Goal: Information Seeking & Learning: Learn about a topic

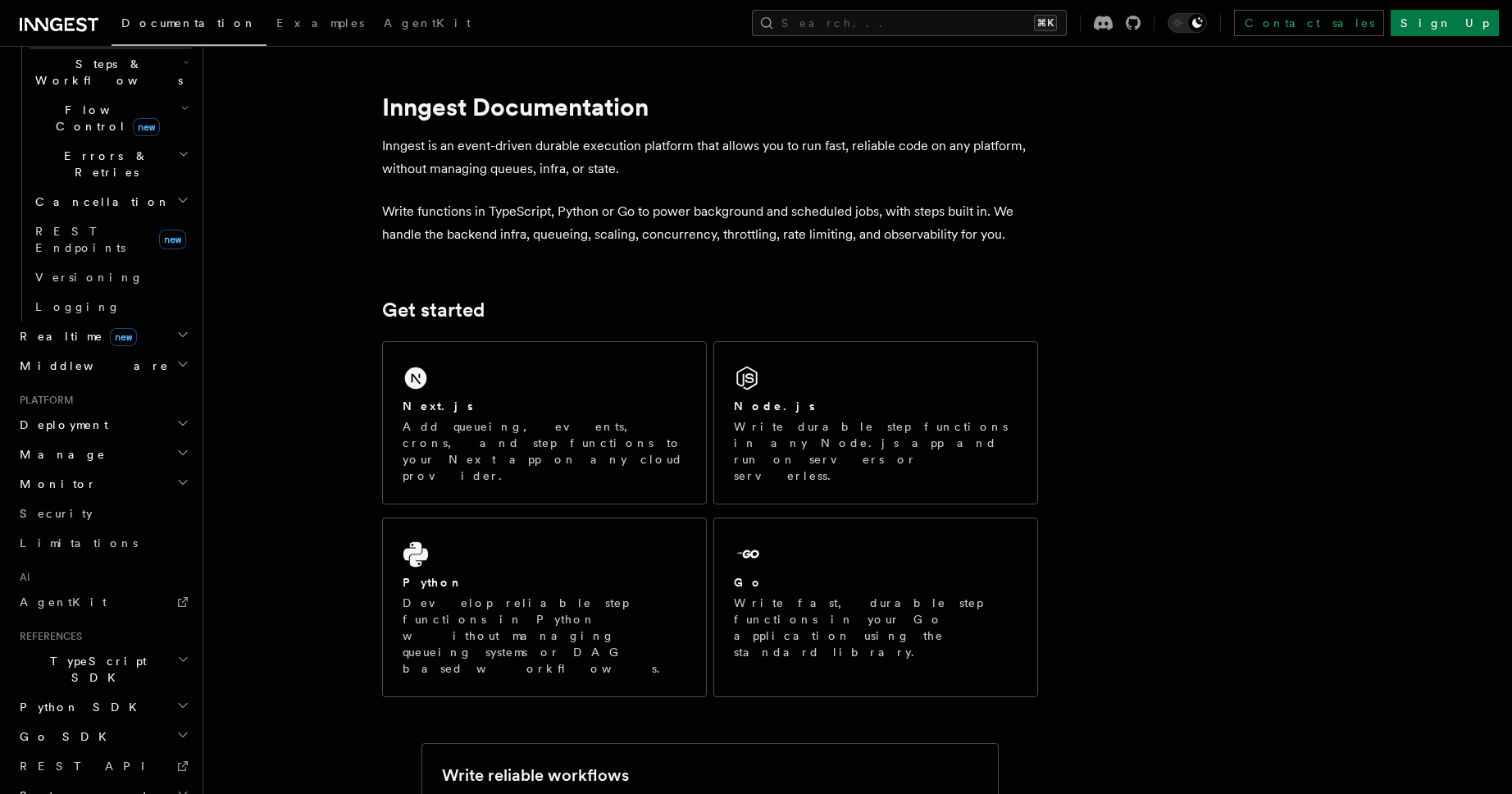
scroll to position [749, 0]
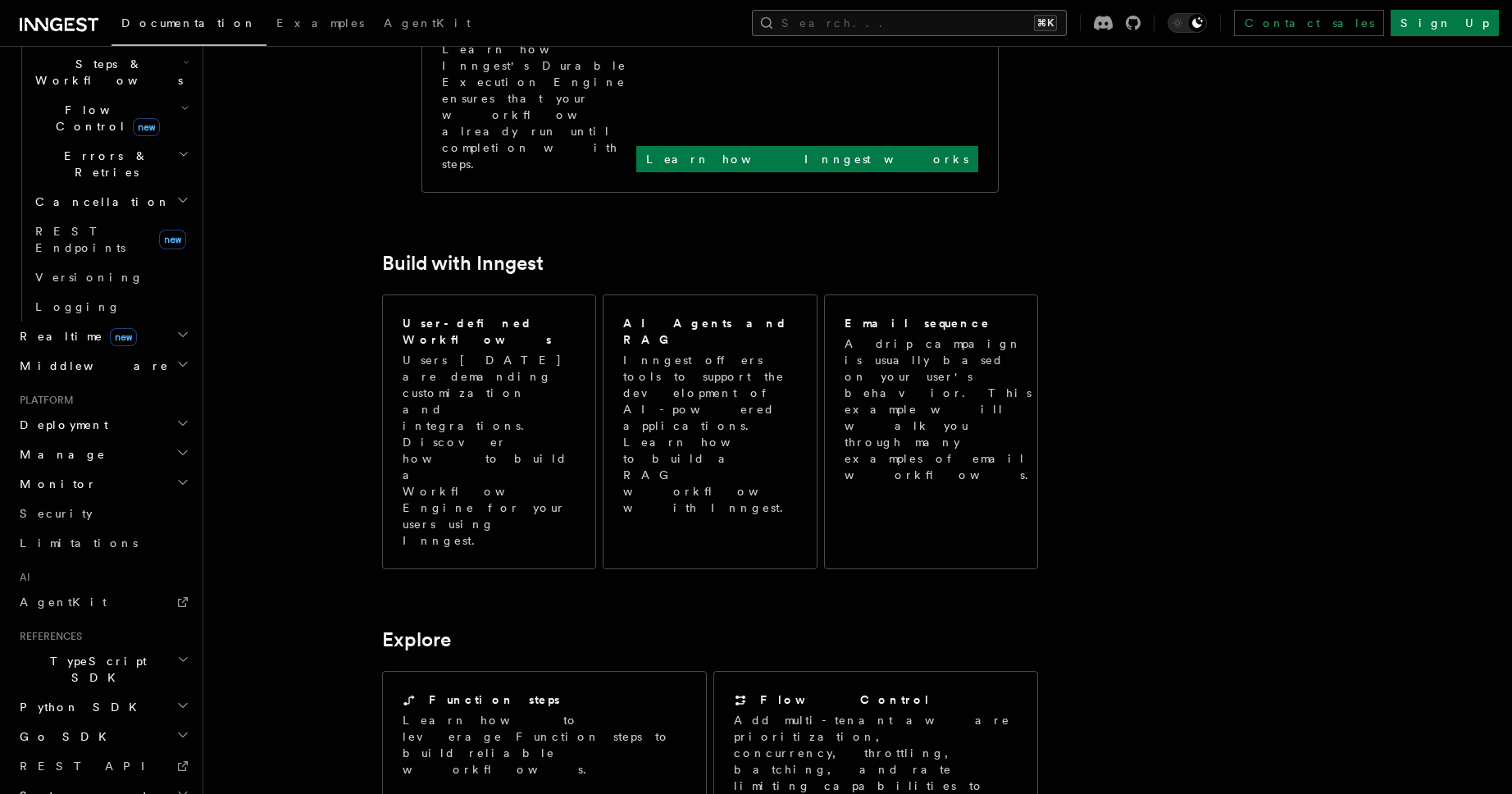
click at [922, 31] on button "Search... ⌘K" at bounding box center [909, 22] width 315 height 26
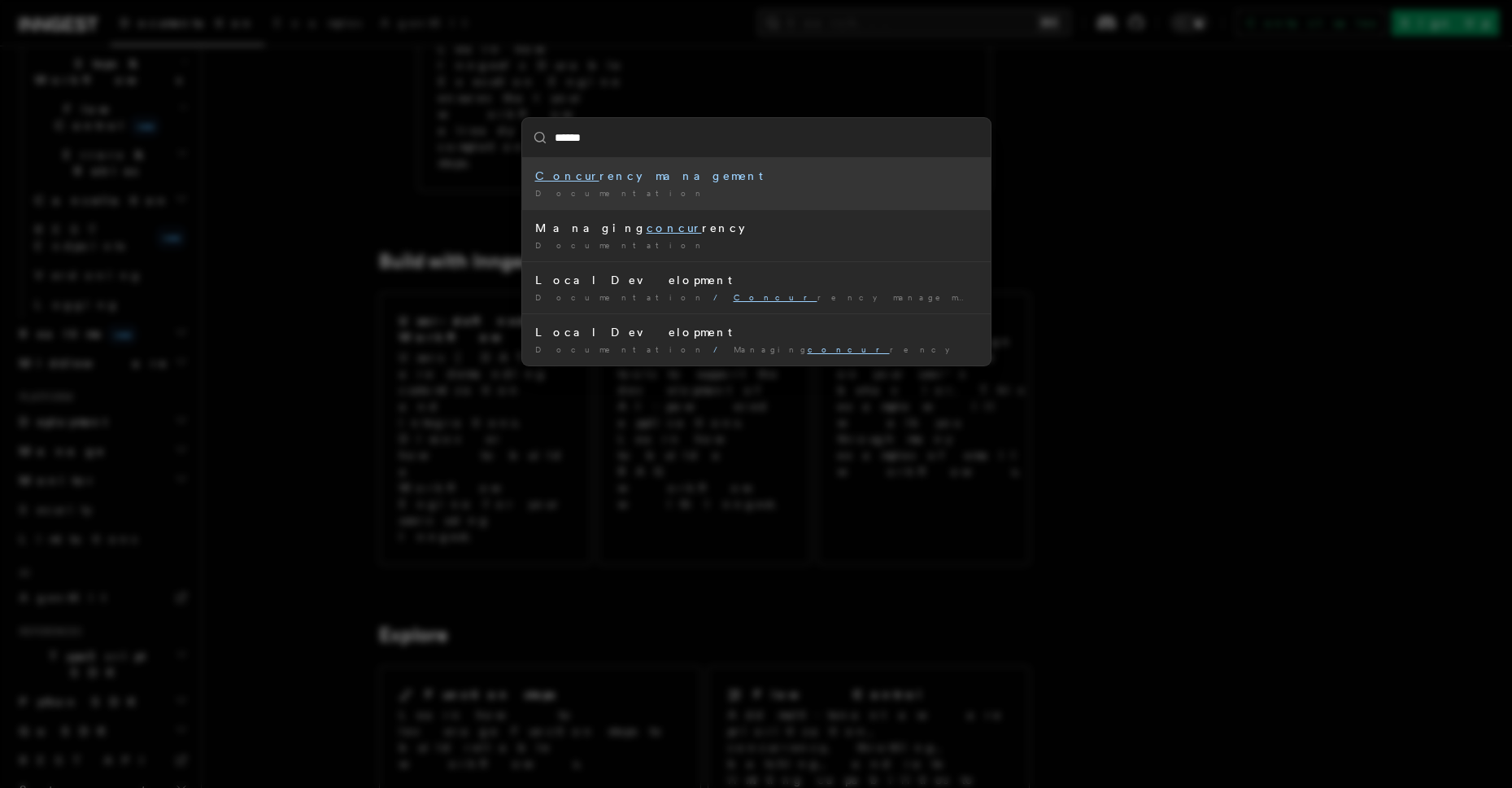
type input "*******"
click at [783, 180] on div "Concurr ency management" at bounding box center [756, 176] width 442 height 16
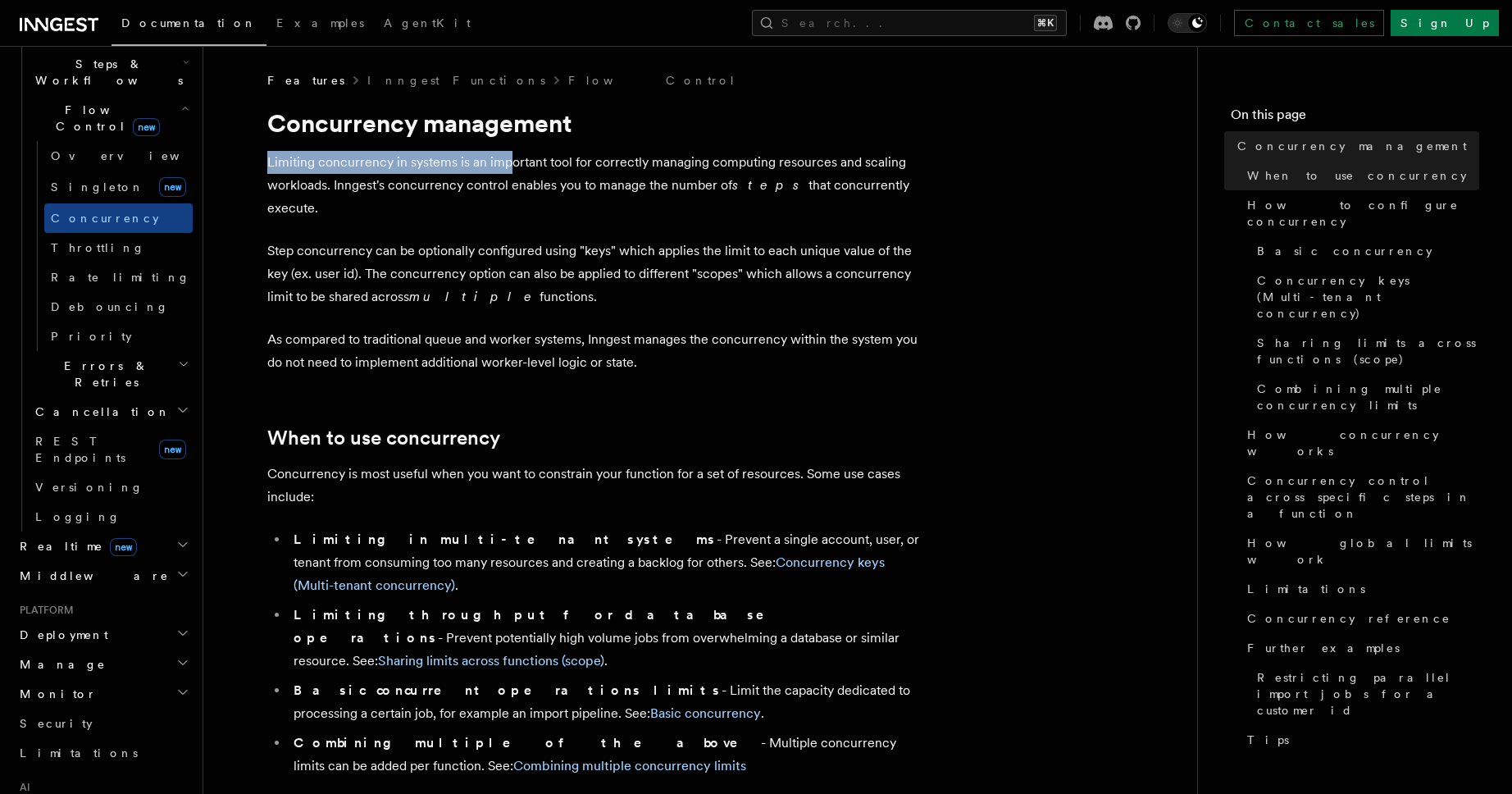
drag, startPoint x: 263, startPoint y: 156, endPoint x: 511, endPoint y: 156, distance: 248.0
click at [582, 180] on p "Limiting concurrency in systems is an important tool for correctly managing com…" at bounding box center [595, 185] width 656 height 69
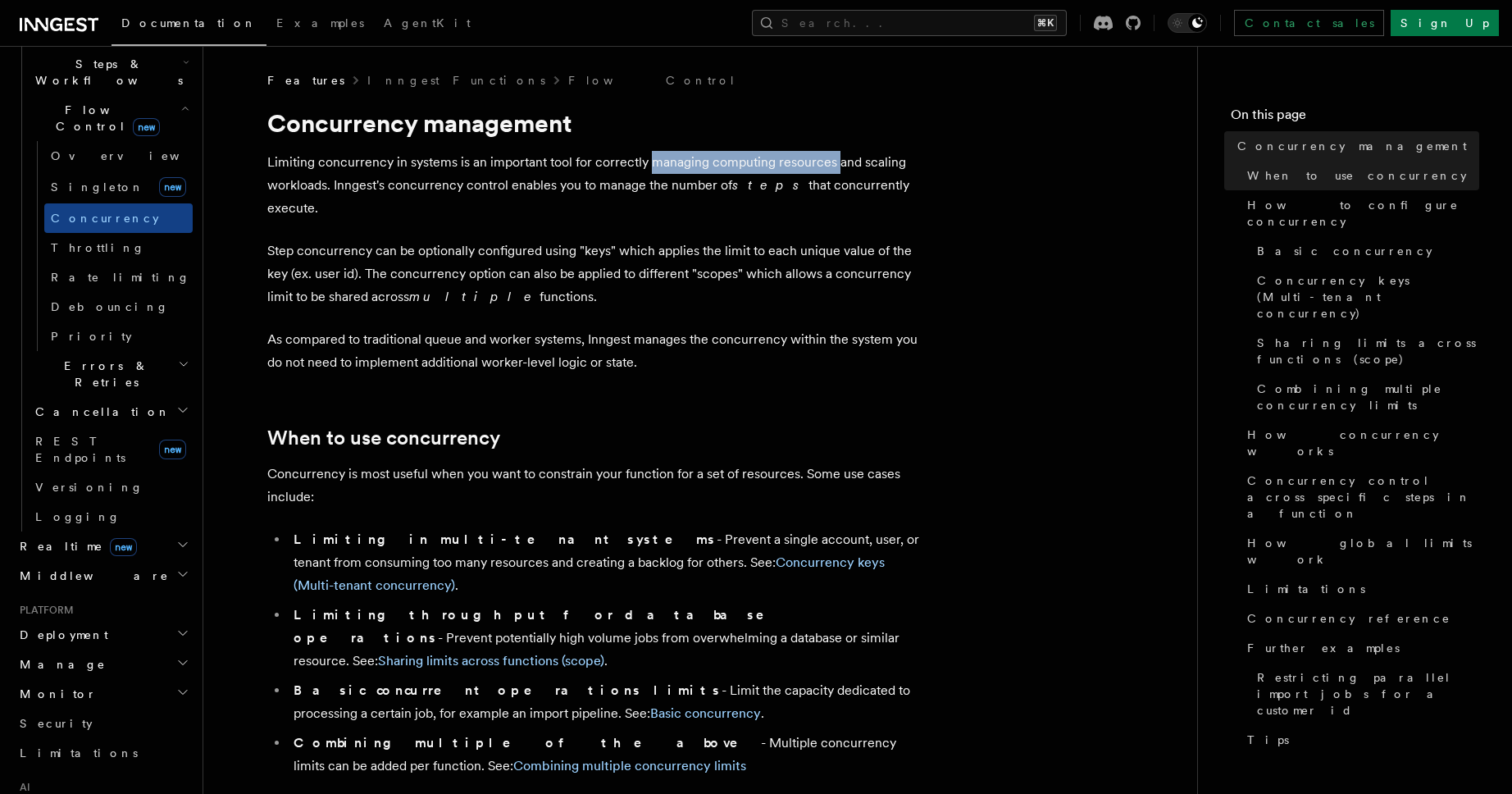
drag, startPoint x: 667, startPoint y: 162, endPoint x: 834, endPoint y: 160, distance: 167.0
click at [834, 160] on p "Limiting concurrency in systems is an important tool for correctly managing com…" at bounding box center [595, 185] width 656 height 69
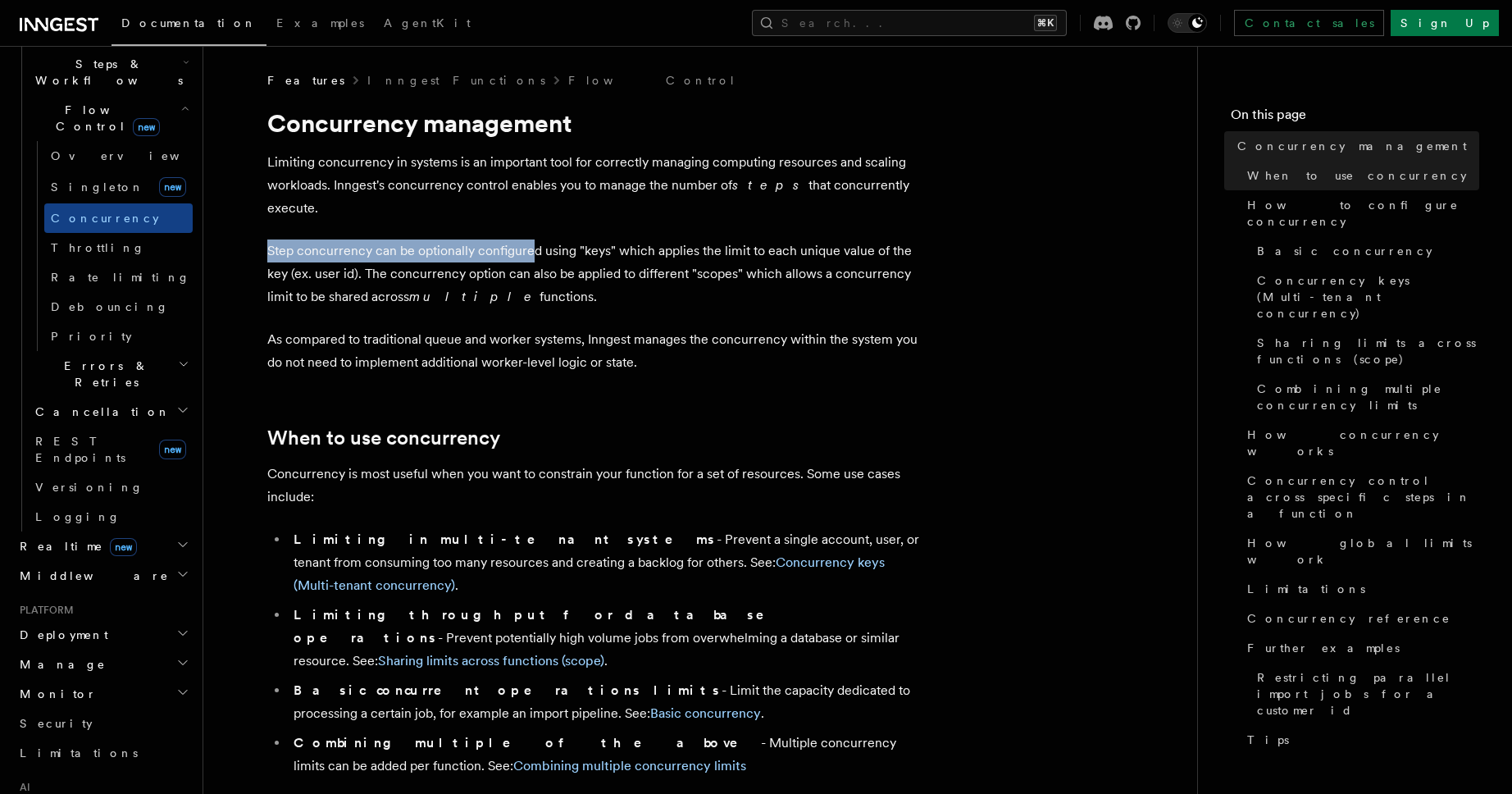
drag, startPoint x: 269, startPoint y: 227, endPoint x: 533, endPoint y: 237, distance: 264.2
click at [533, 239] on p "Step concurrency can be optionally configured using "keys" which applies the li…" at bounding box center [595, 273] width 656 height 69
click at [545, 251] on p "Step concurrency can be optionally configured using "keys" which applies the li…" at bounding box center [595, 273] width 656 height 69
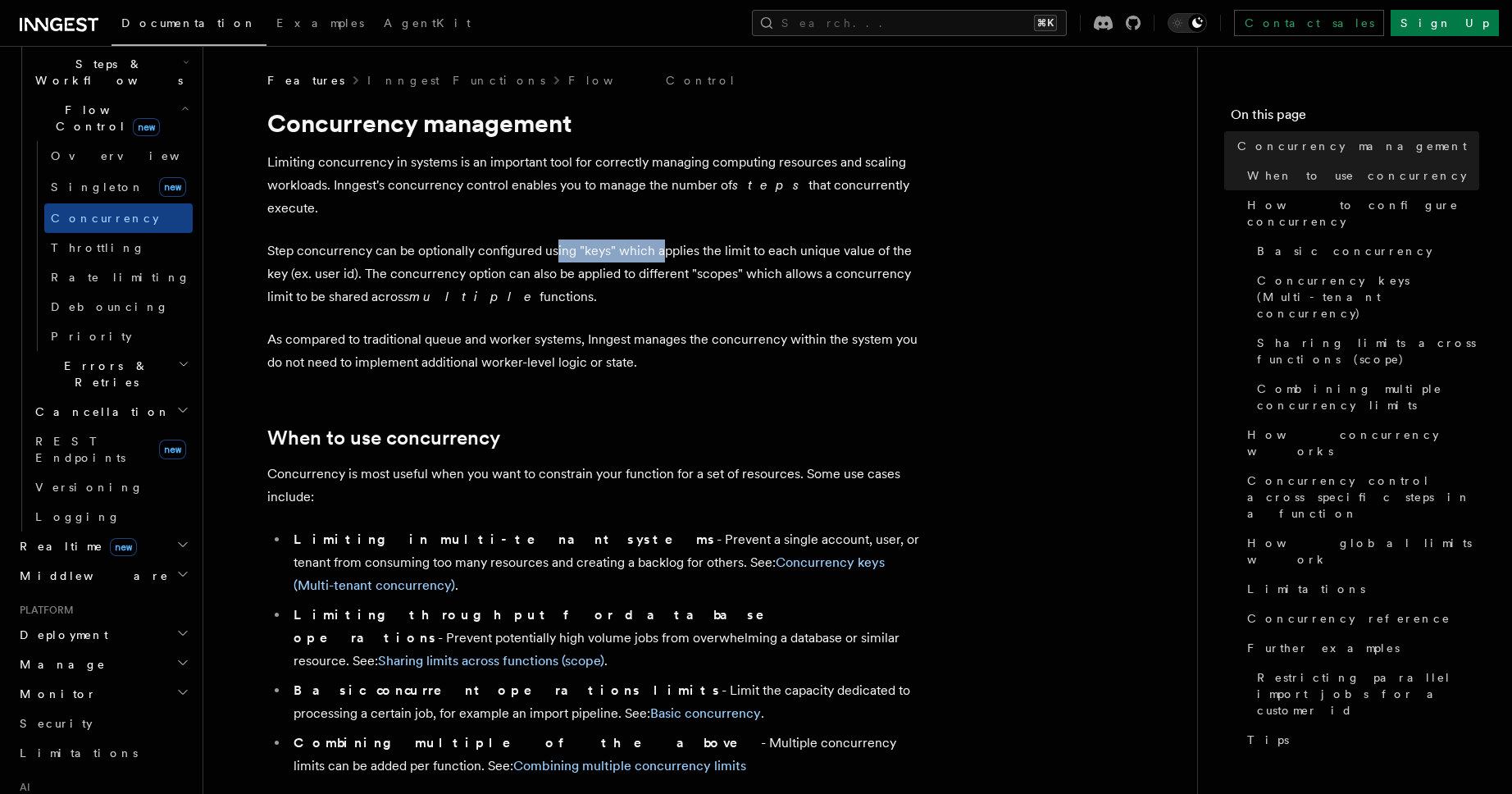
drag, startPoint x: 553, startPoint y: 227, endPoint x: 658, endPoint y: 227, distance: 105.0
click at [658, 239] on p "Step concurrency can be optionally configured using "keys" which applies the li…" at bounding box center [595, 273] width 656 height 69
click at [702, 239] on p "Step concurrency can be optionally configured using "keys" which applies the li…" at bounding box center [595, 273] width 656 height 69
drag, startPoint x: 728, startPoint y: 227, endPoint x: 887, endPoint y: 227, distance: 159.0
click at [887, 239] on p "Step concurrency can be optionally configured using "keys" which applies the li…" at bounding box center [595, 273] width 656 height 69
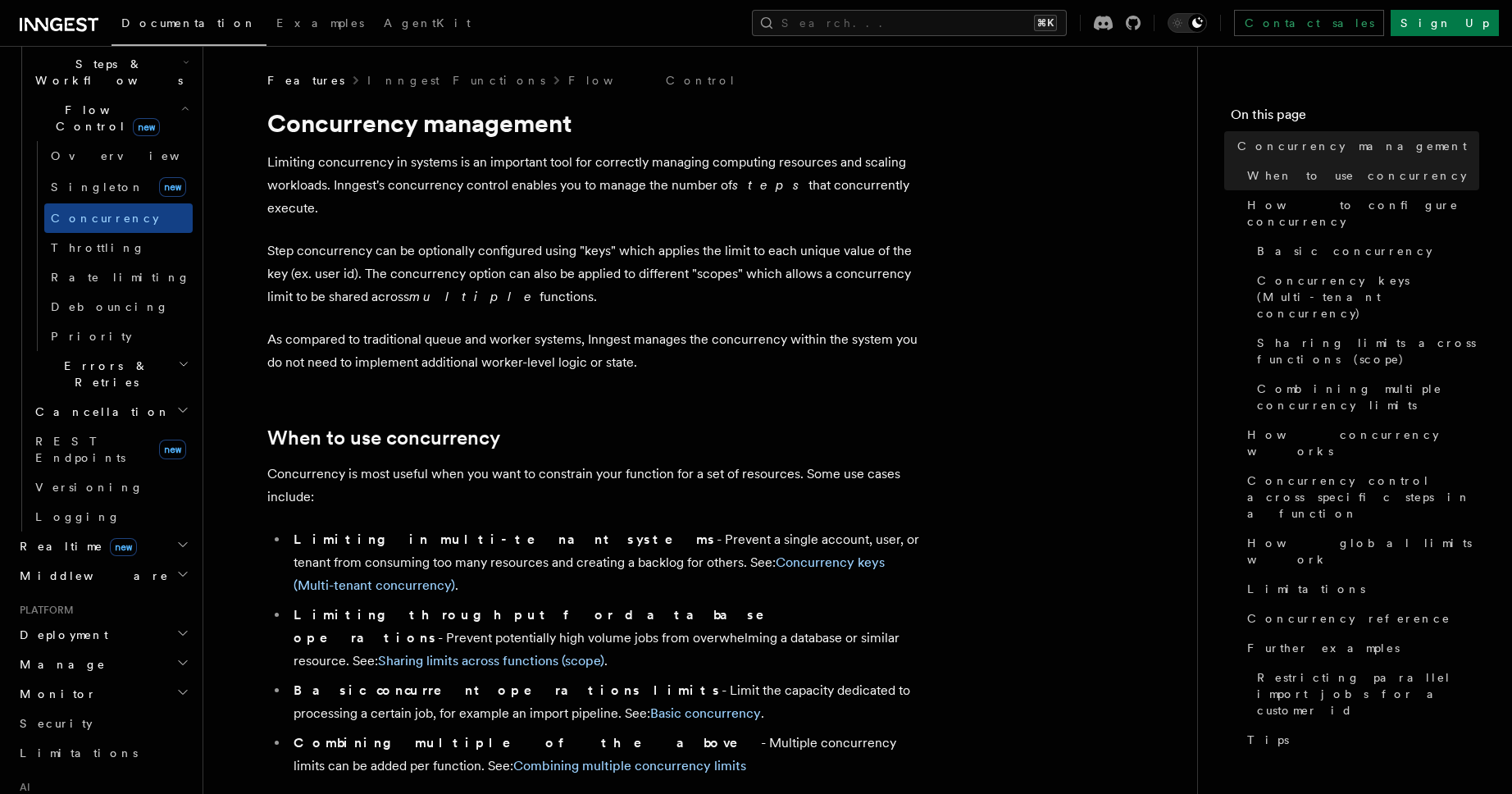
click at [545, 328] on p "As compared to traditional queue and worker systems, Inngest manages the concur…" at bounding box center [595, 351] width 656 height 46
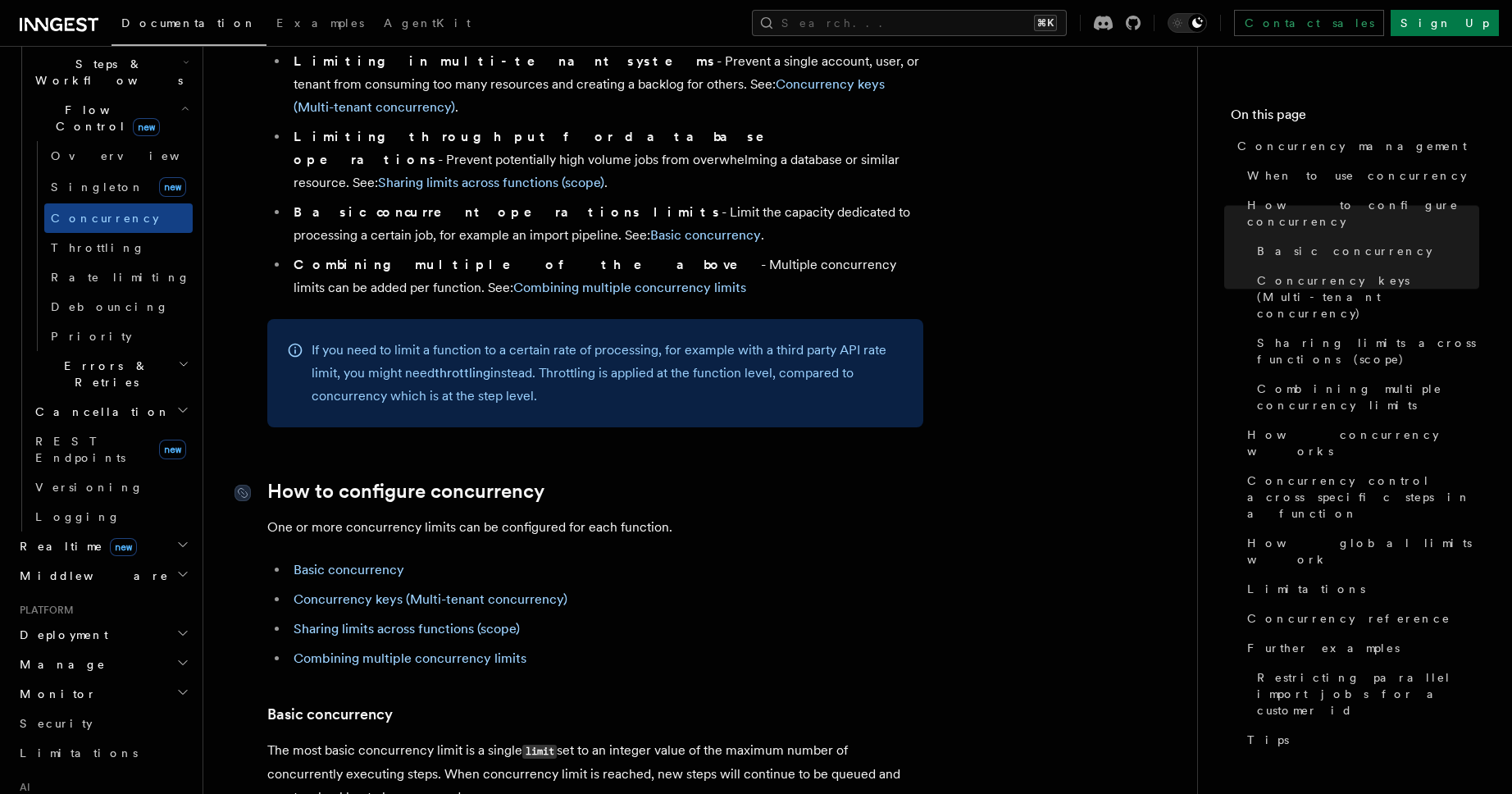
scroll to position [471, 0]
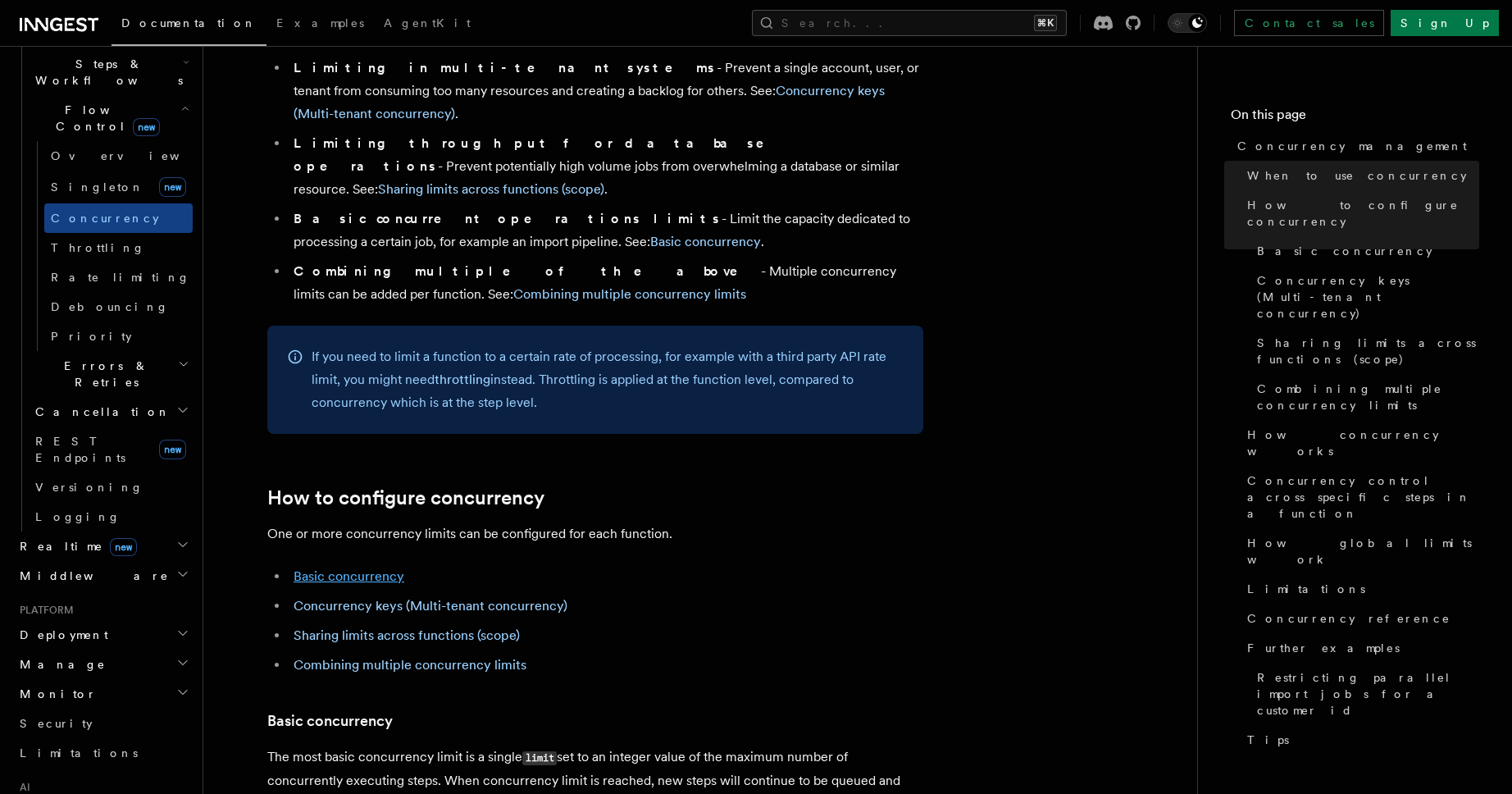
click at [379, 568] on link "Basic concurrency" at bounding box center [348, 575] width 111 height 15
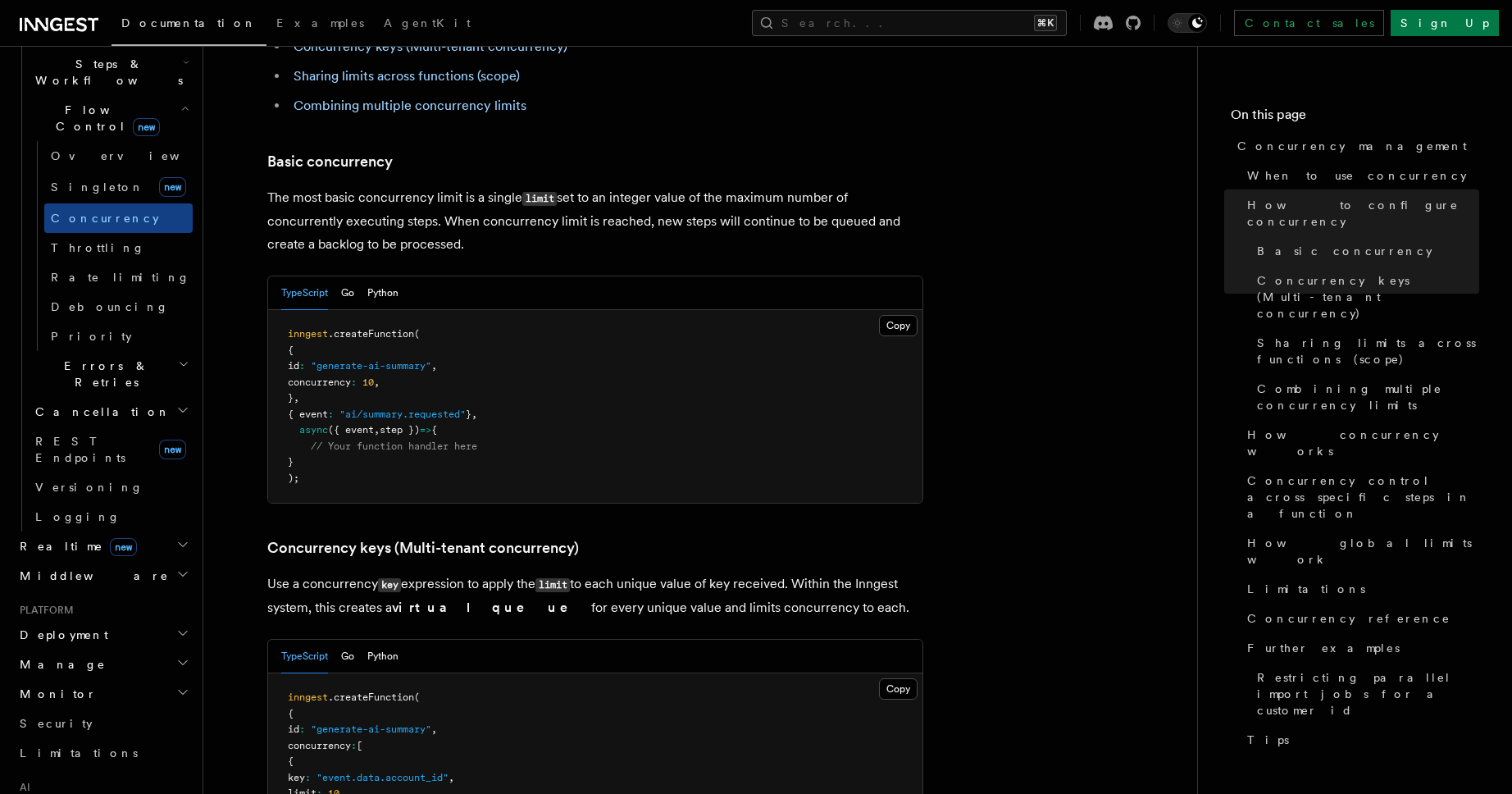
scroll to position [1033, 0]
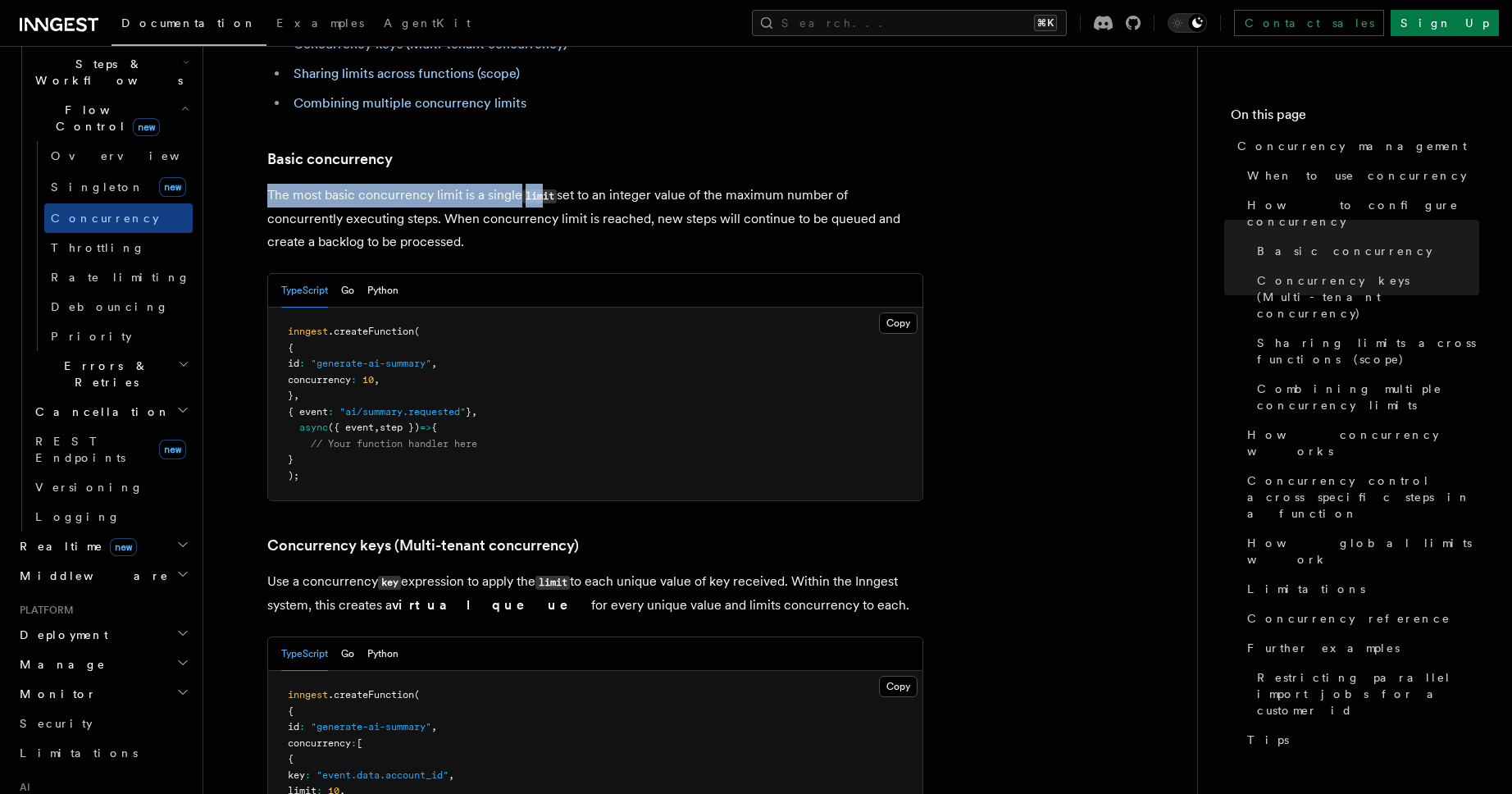
drag, startPoint x: 264, startPoint y: 118, endPoint x: 542, endPoint y: 132, distance: 278.4
click at [553, 190] on code "limit" at bounding box center [540, 196] width 34 height 13
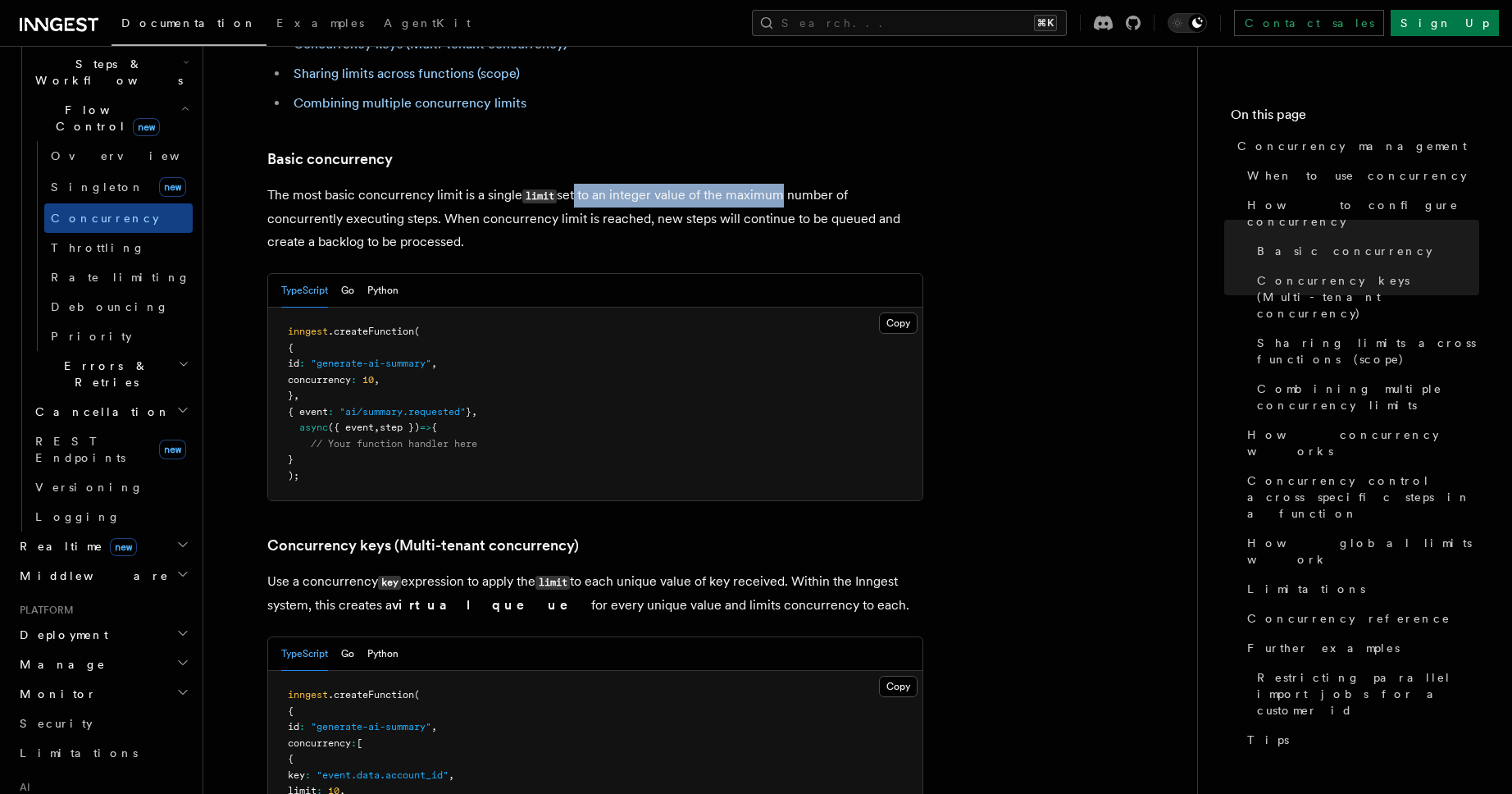
drag, startPoint x: 576, startPoint y: 128, endPoint x: 774, endPoint y: 126, distance: 198.0
click at [774, 183] on p "The most basic concurrency limit is a single limit set to an integer value of t…" at bounding box center [595, 218] width 656 height 69
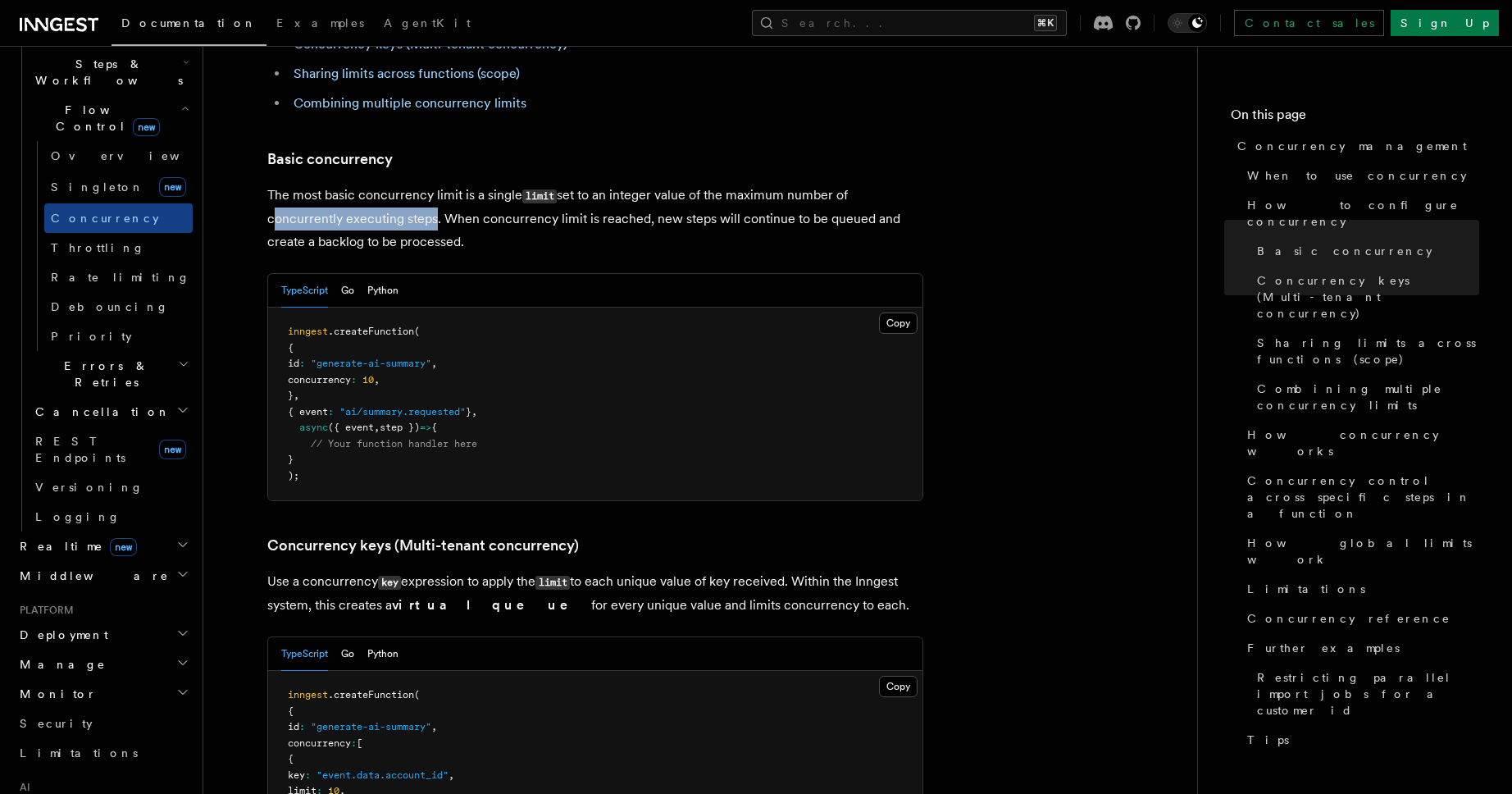
drag, startPoint x: 270, startPoint y: 149, endPoint x: 426, endPoint y: 149, distance: 156.0
click at [426, 183] on p "The most basic concurrency limit is a single limit set to an integer value of t…" at bounding box center [595, 218] width 656 height 69
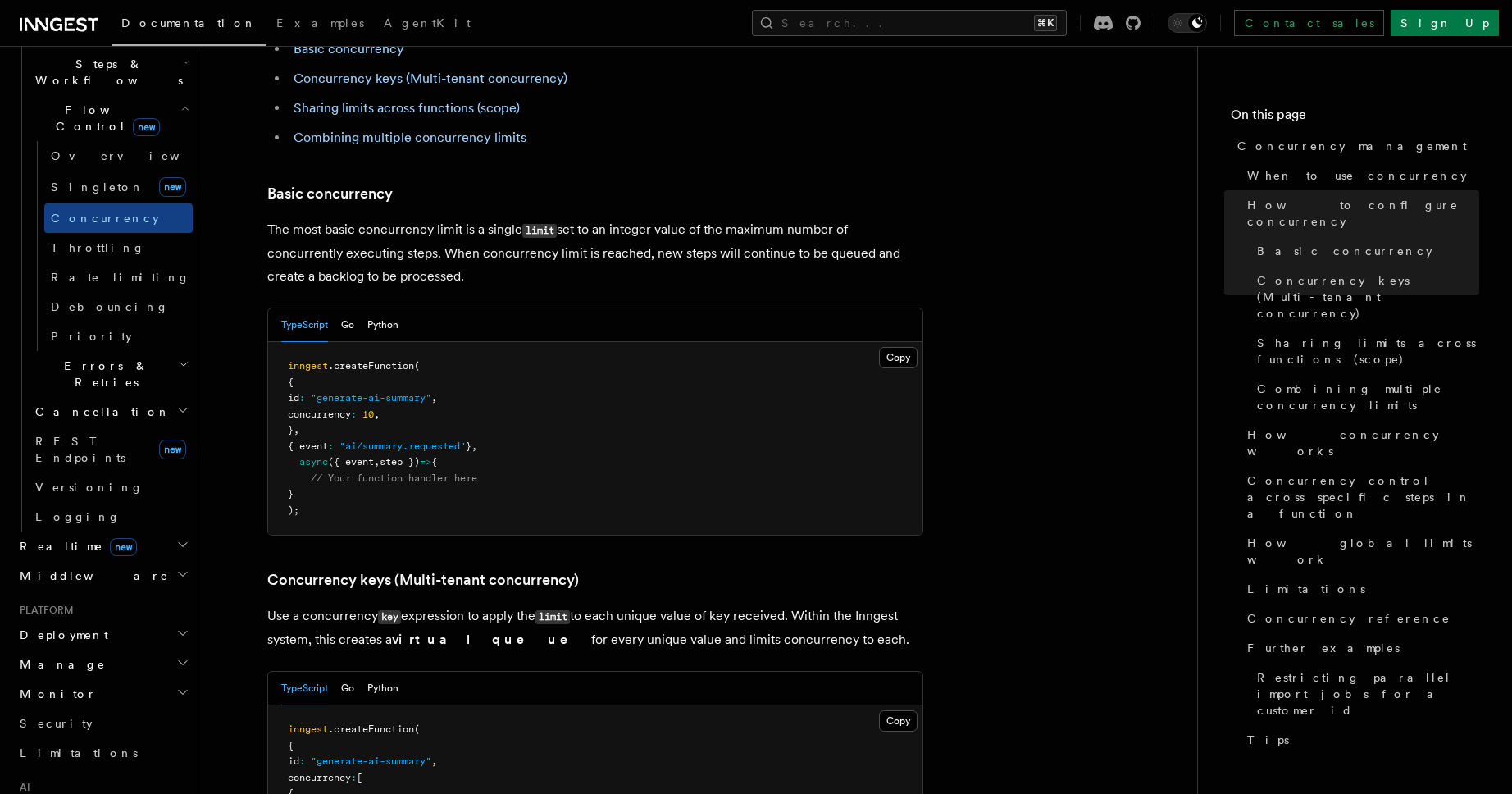
click at [490, 384] on pre "inngest .createFunction ( { id : "generate-ai-summary" , concurrency : 10 , } ,…" at bounding box center [595, 438] width 655 height 192
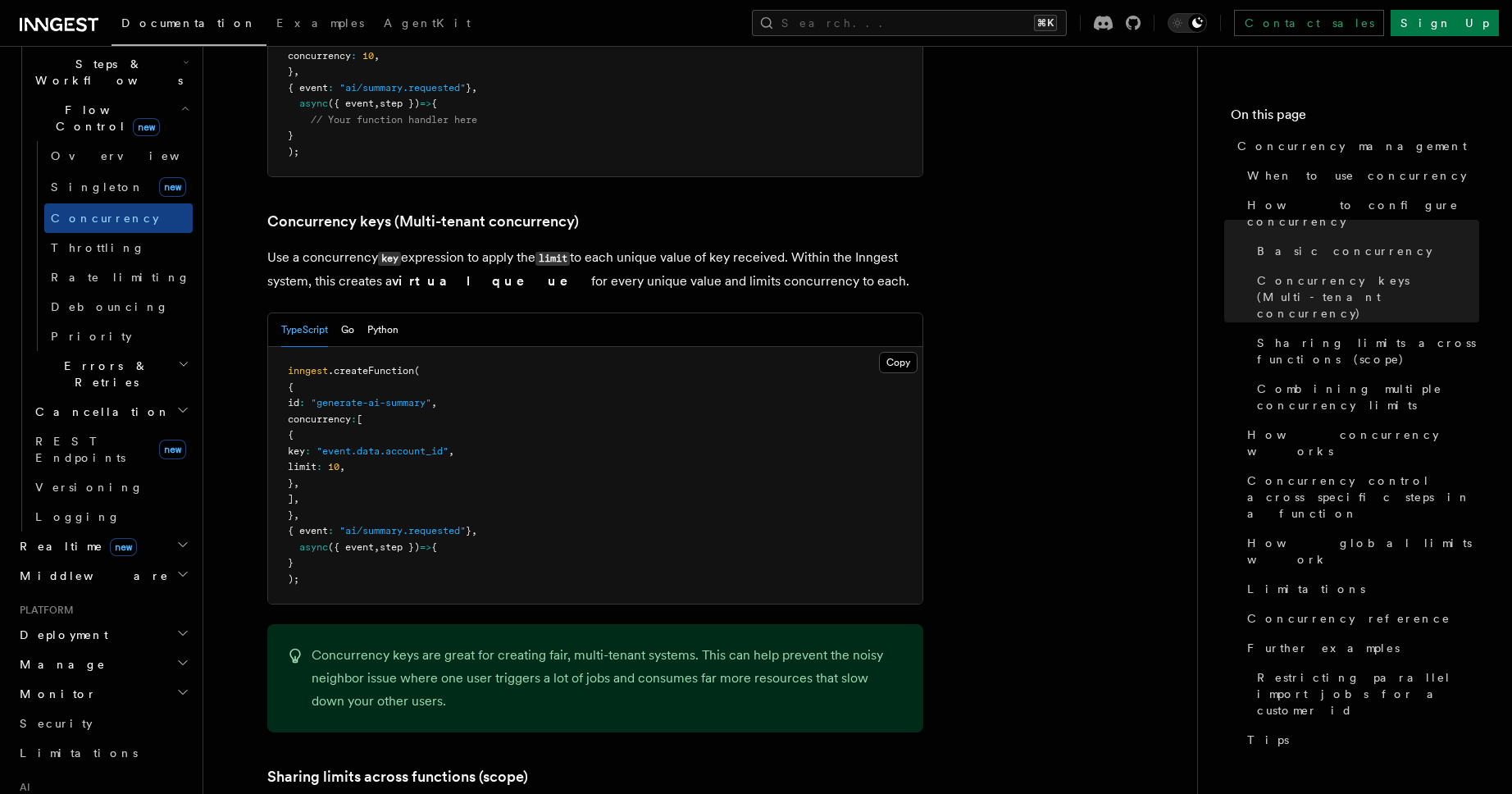
scroll to position [1358, 0]
drag, startPoint x: 330, startPoint y: 387, endPoint x: 547, endPoint y: 386, distance: 217.0
click at [547, 386] on pre "inngest .createFunction ( { id : "generate-ai-summary" , concurrency : [ { key …" at bounding box center [595, 474] width 655 height 256
click at [434, 412] on pre "inngest .createFunction ( { id : "generate-ai-summary" , concurrency : [ { key …" at bounding box center [595, 474] width 655 height 256
drag, startPoint x: 425, startPoint y: 404, endPoint x: 264, endPoint y: 386, distance: 162.0
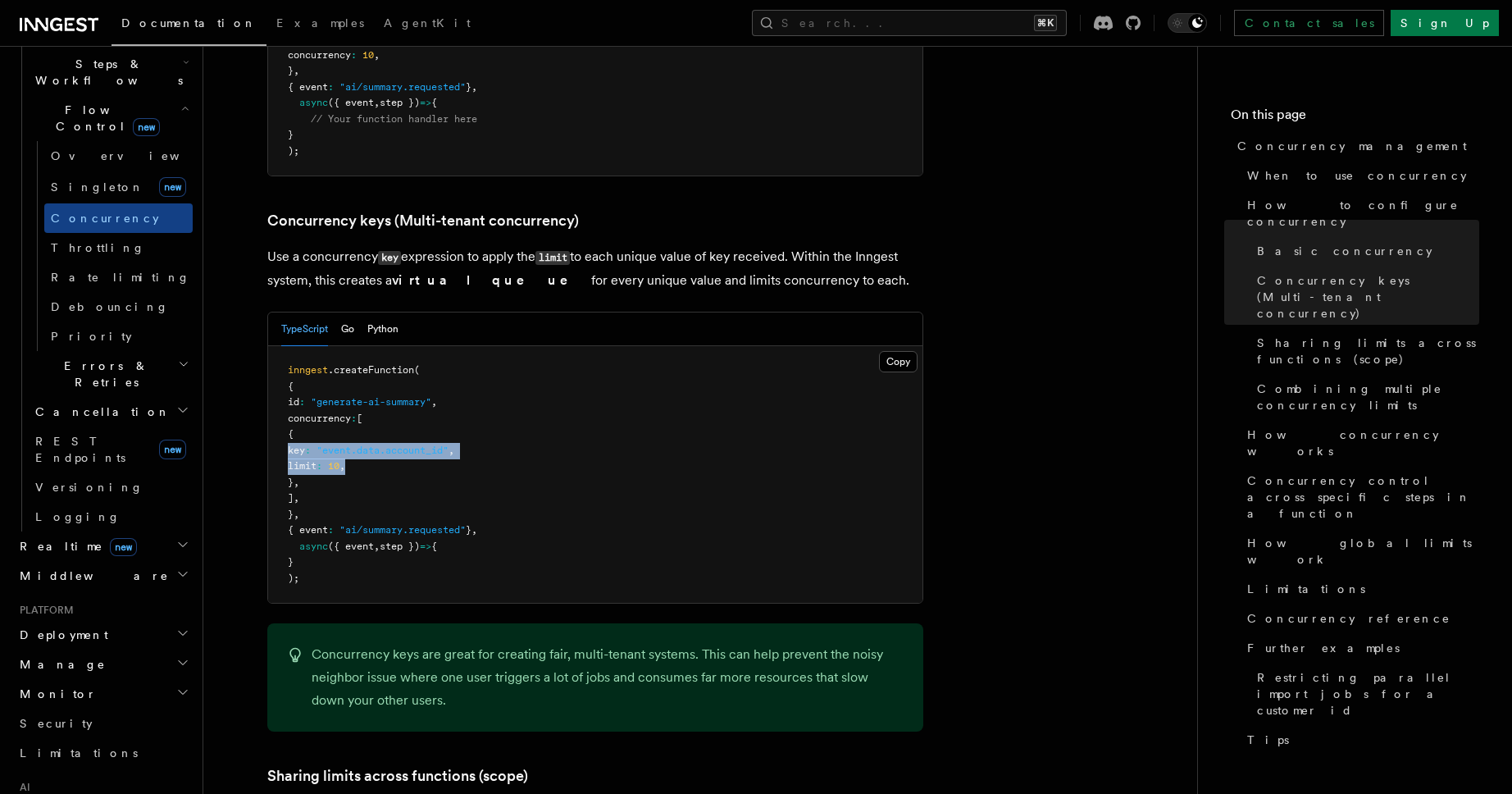
drag, startPoint x: 267, startPoint y: 197, endPoint x: 549, endPoint y: 197, distance: 282.0
click at [549, 245] on p "Use a concurrency key expression to apply the limit to each unique value of key…" at bounding box center [595, 269] width 656 height 47
click at [627, 245] on p "Use a concurrency key expression to apply the limit to each unique value of key…" at bounding box center [595, 269] width 656 height 47
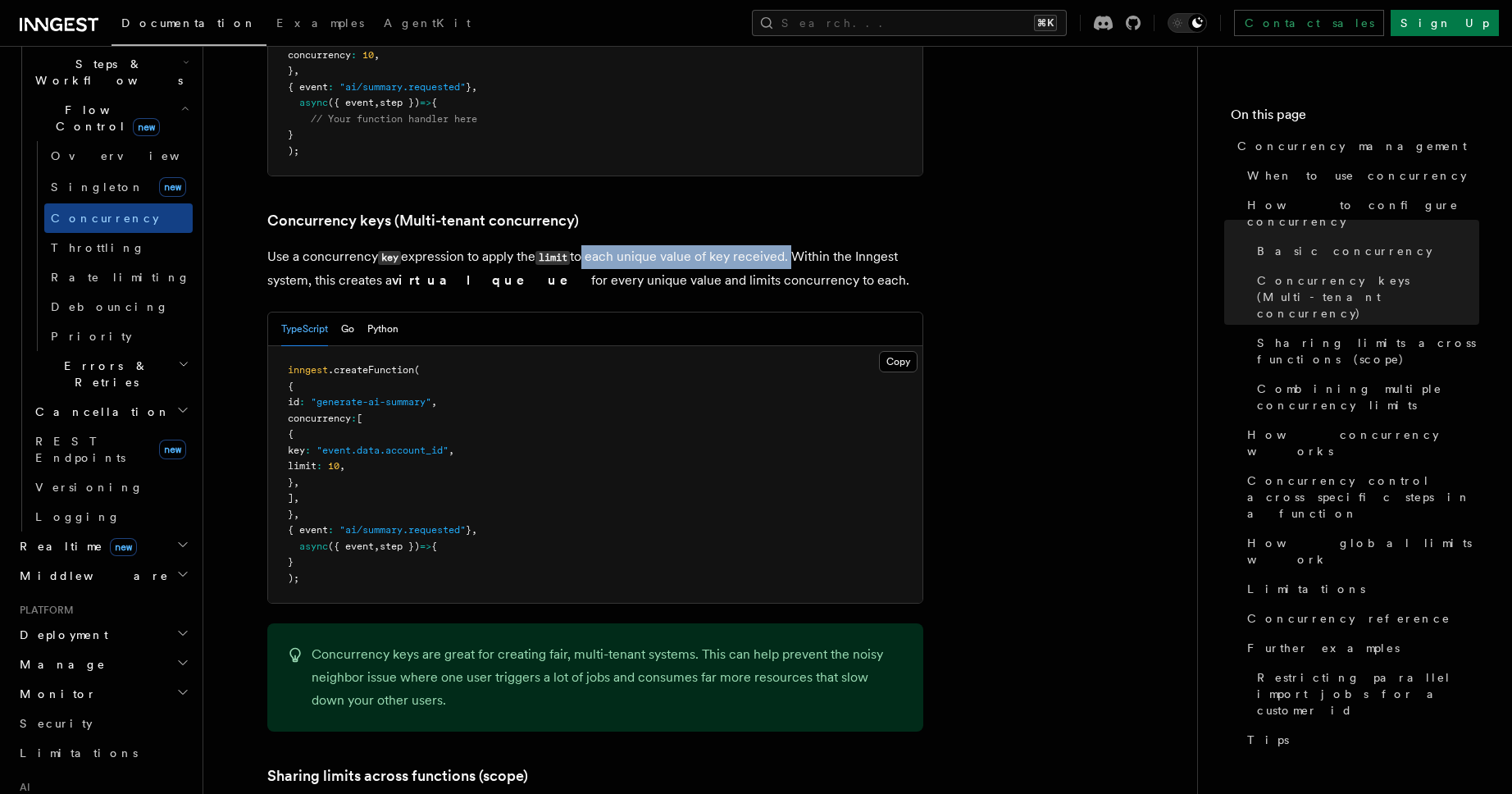
drag, startPoint x: 589, startPoint y: 189, endPoint x: 796, endPoint y: 187, distance: 207.0
click at [796, 245] on p "Use a concurrency key expression to apply the limit to each unique value of key…" at bounding box center [595, 269] width 656 height 47
click at [800, 245] on p "Use a concurrency key expression to apply the limit to each unique value of key…" at bounding box center [595, 269] width 656 height 47
click at [323, 245] on p "Use a concurrency key expression to apply the limit to each unique value of key…" at bounding box center [595, 269] width 656 height 47
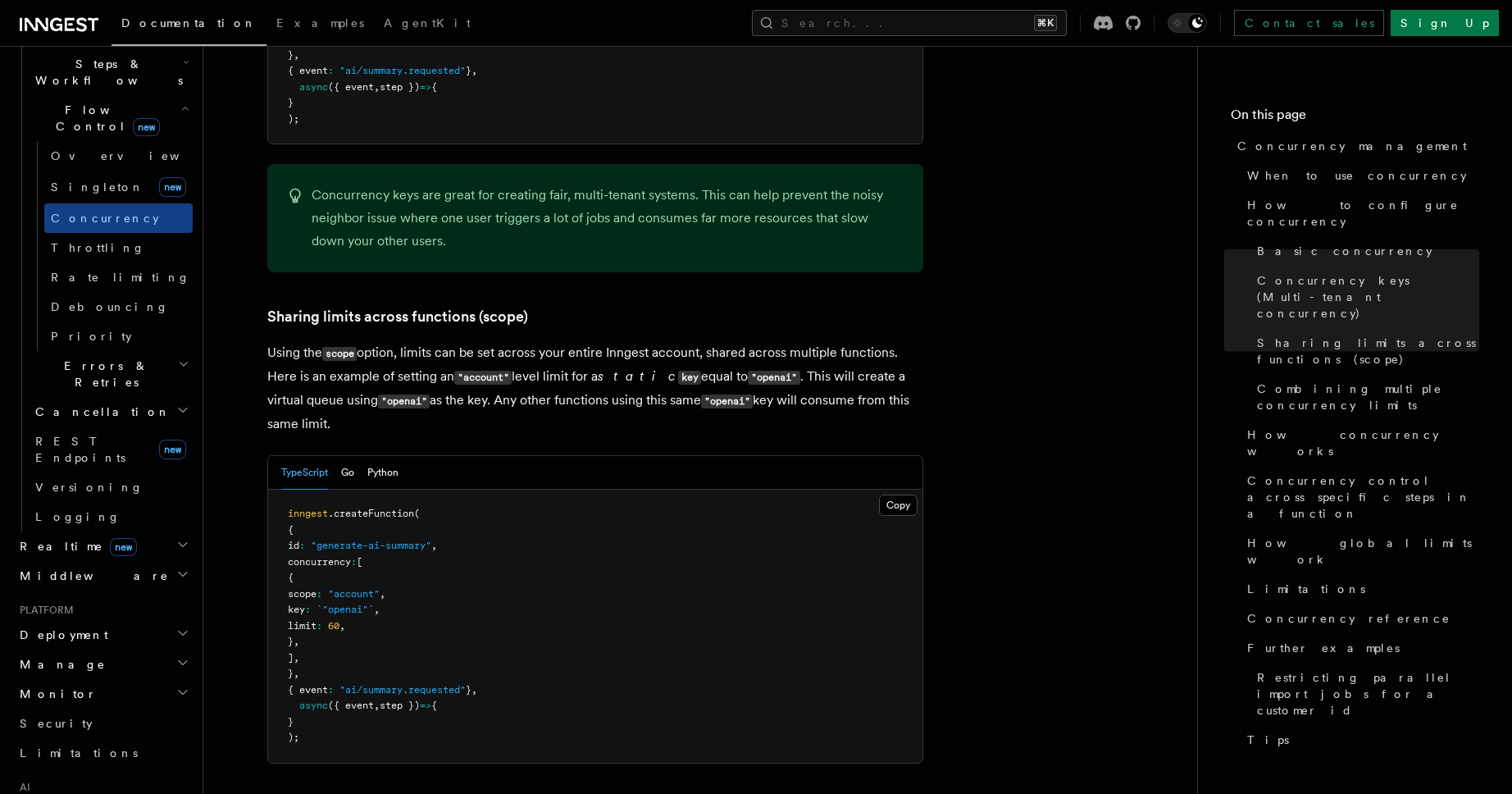
scroll to position [1820, 0]
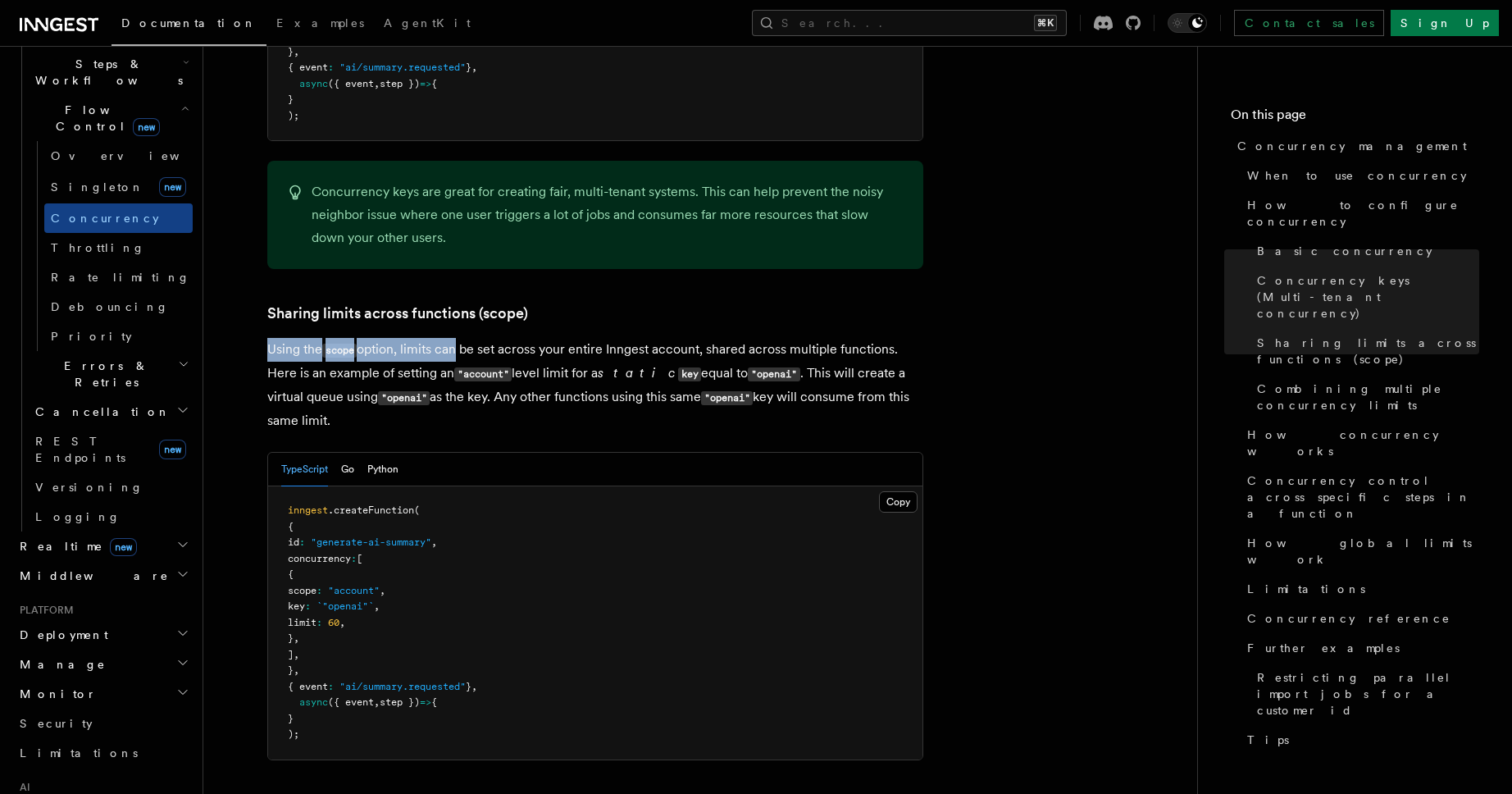
drag, startPoint x: 265, startPoint y: 286, endPoint x: 460, endPoint y: 286, distance: 195.0
click at [501, 338] on p "Using the scope option, limits can be set across your entire Inngest account, s…" at bounding box center [595, 385] width 656 height 94
drag, startPoint x: 402, startPoint y: 273, endPoint x: 515, endPoint y: 272, distance: 113.0
click at [515, 338] on p "Using the scope option, limits can be set across your entire Inngest account, s…" at bounding box center [595, 385] width 656 height 94
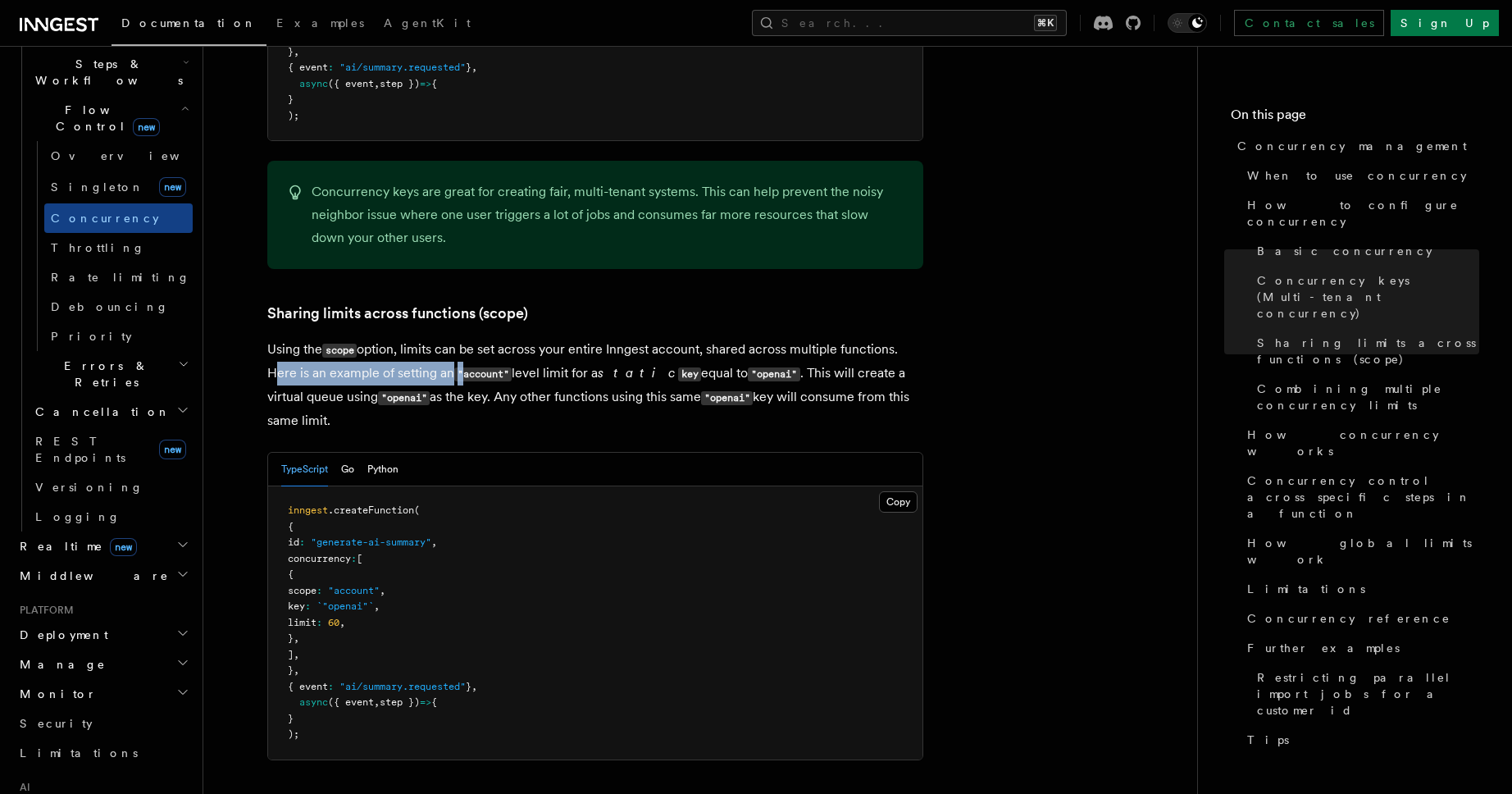
drag, startPoint x: 261, startPoint y: 304, endPoint x: 462, endPoint y: 299, distance: 201.1
click at [509, 367] on code ""account"" at bounding box center [483, 373] width 58 height 13
drag, startPoint x: 414, startPoint y: 302, endPoint x: 581, endPoint y: 302, distance: 167.0
click at [581, 338] on p "Using the scope option, limits can be set across your entire Inngest account, s…" at bounding box center [595, 385] width 656 height 94
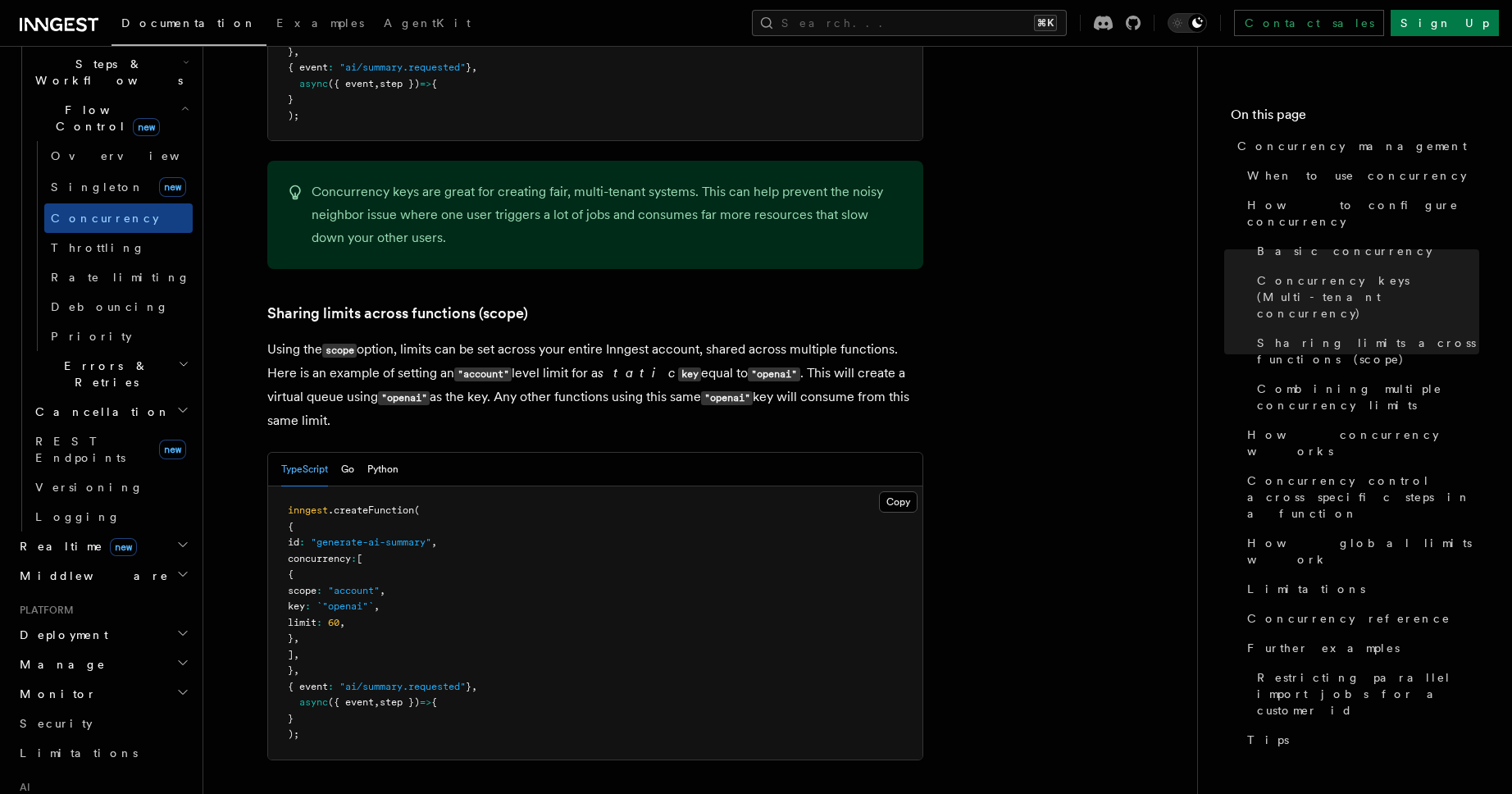
click at [627, 338] on p "Using the scope option, limits can be set across your entire Inngest account, s…" at bounding box center [595, 385] width 656 height 94
drag, startPoint x: 581, startPoint y: 303, endPoint x: 656, endPoint y: 305, distance: 75.0
click at [656, 338] on p "Using the scope option, limits can be set across your entire Inngest account, s…" at bounding box center [595, 385] width 656 height 94
click at [691, 338] on p "Using the scope option, limits can be set across your entire Inngest account, s…" at bounding box center [595, 385] width 656 height 94
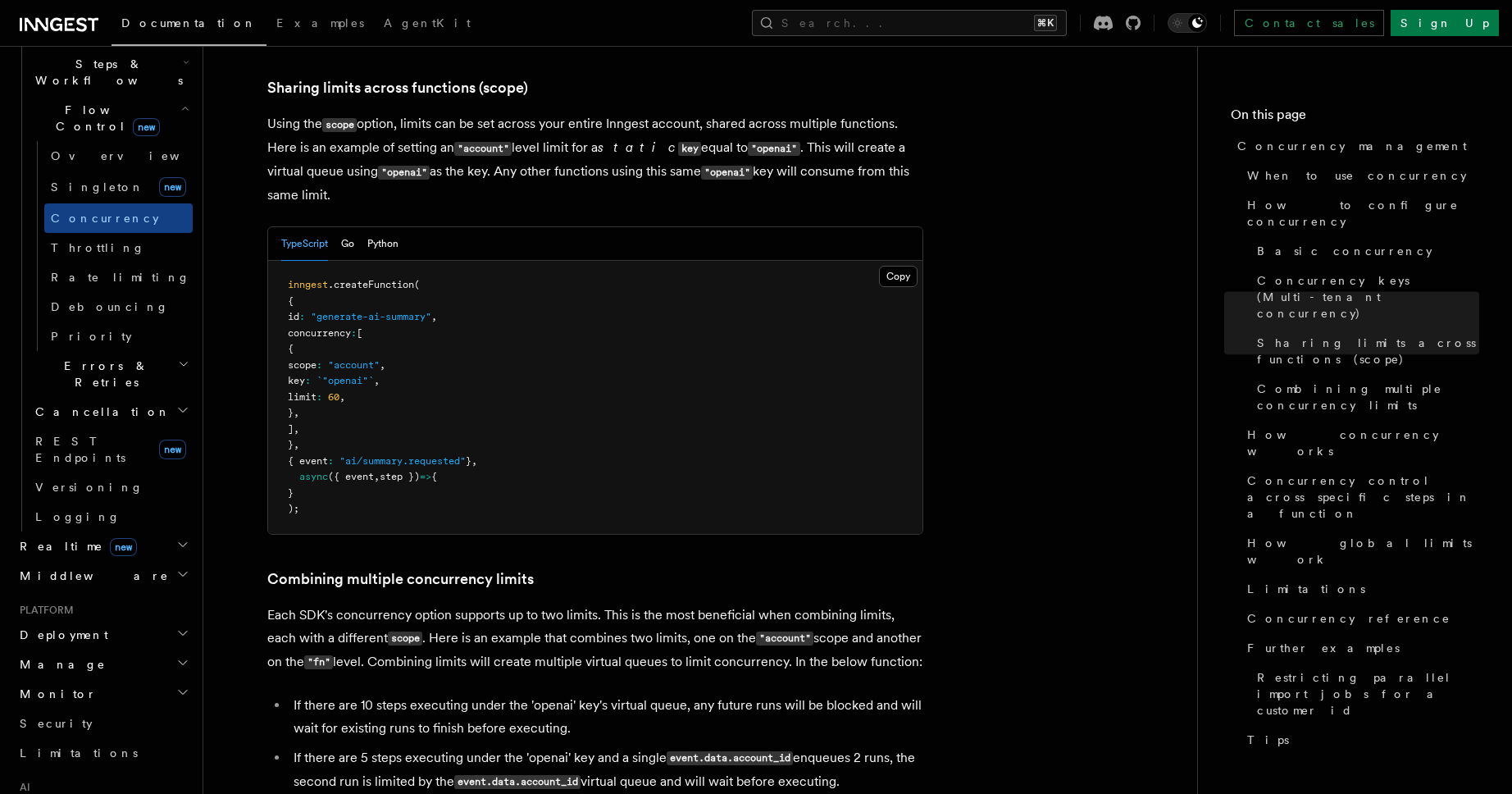
scroll to position [2049, 0]
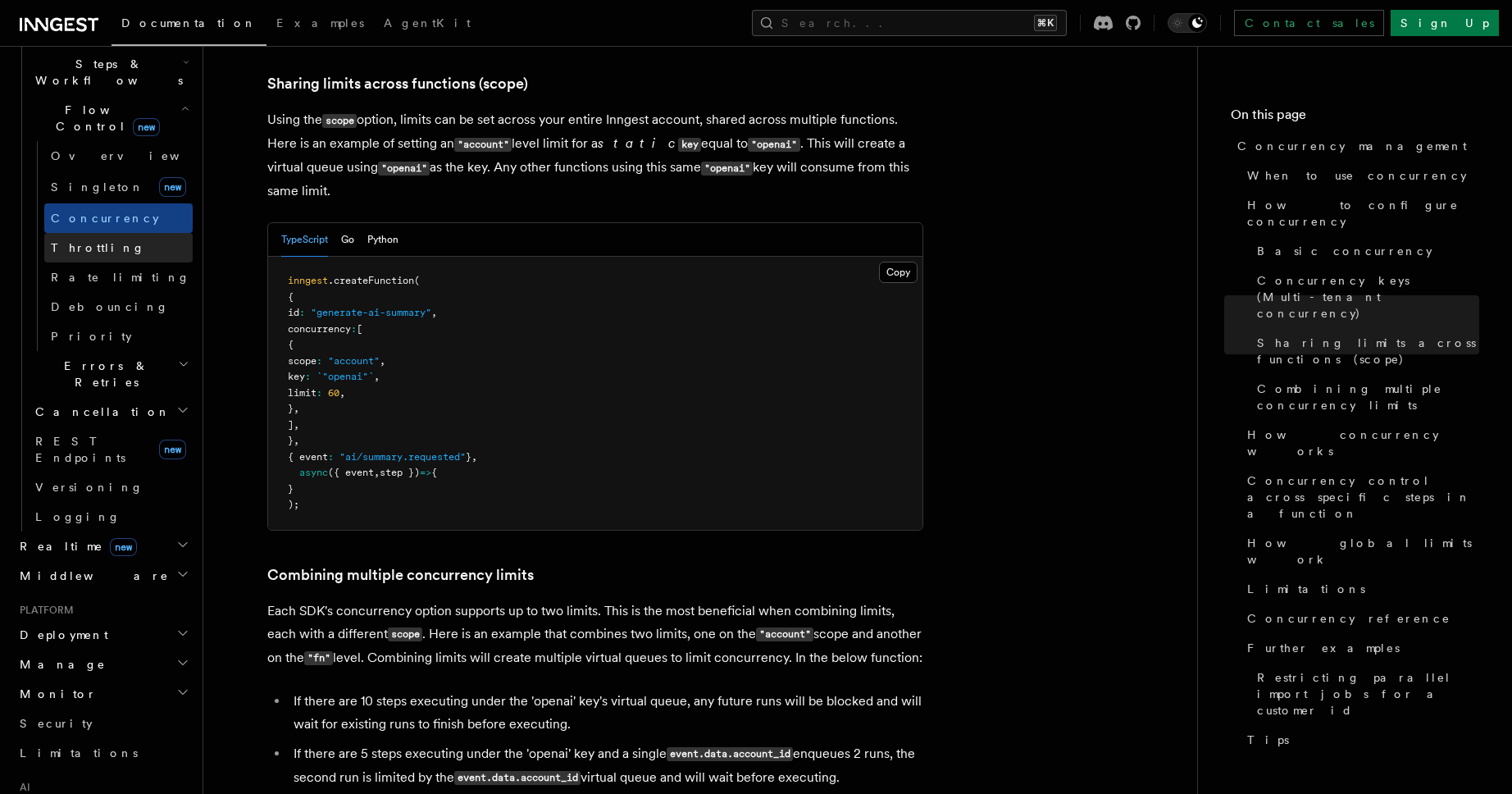
click at [93, 233] on link "Throttling" at bounding box center [118, 247] width 148 height 30
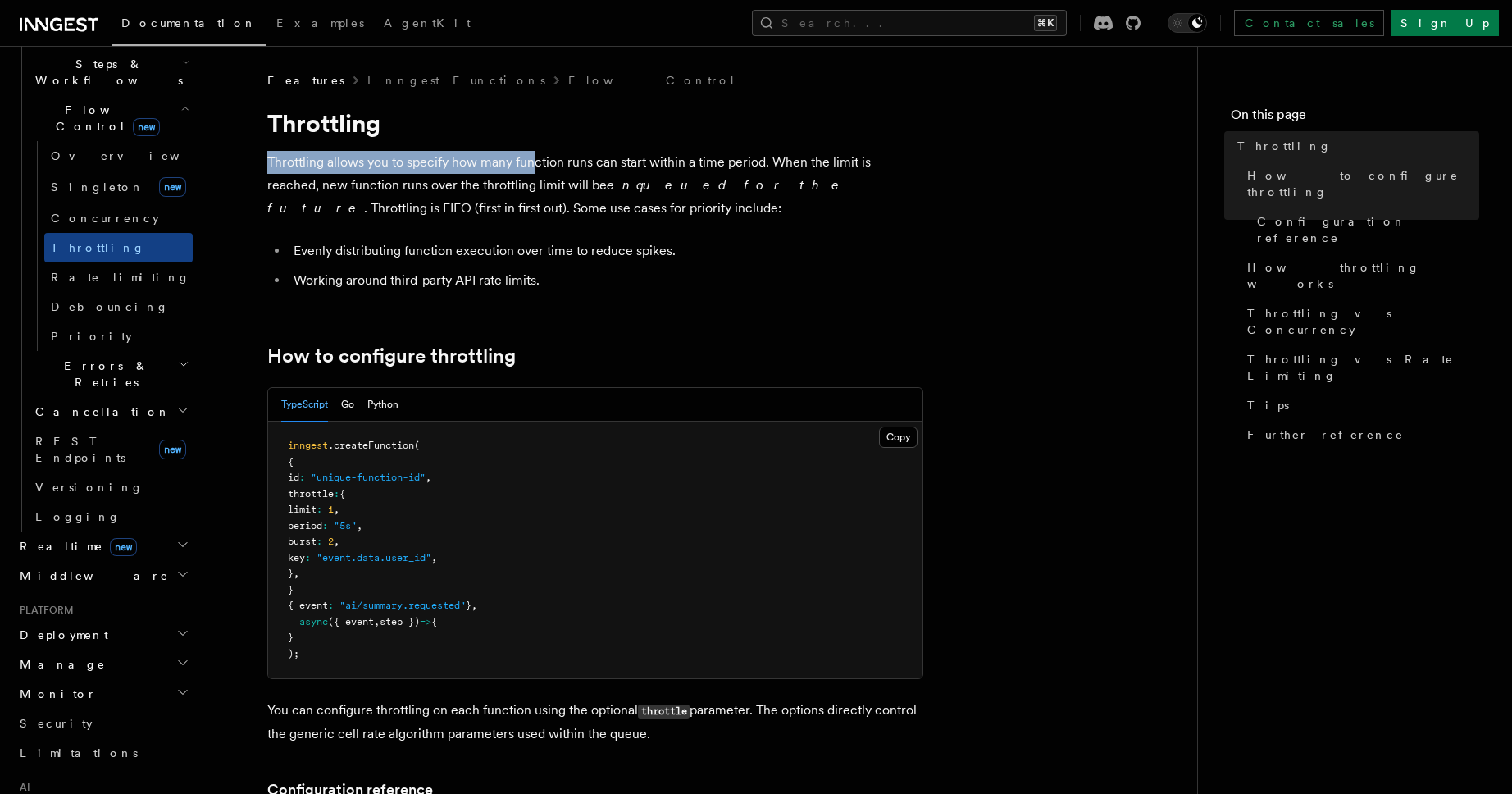
drag, startPoint x: 264, startPoint y: 157, endPoint x: 530, endPoint y: 163, distance: 266.1
click at [593, 211] on p "Throttling allows you to specify how many function runs can start within a time…" at bounding box center [595, 185] width 656 height 69
click at [471, 513] on pre "inngest .createFunction ( { id : "unique-function-id" , throttle : { limit : 1 …" at bounding box center [595, 549] width 655 height 256
drag, startPoint x: 295, startPoint y: 513, endPoint x: 445, endPoint y: 510, distance: 150.0
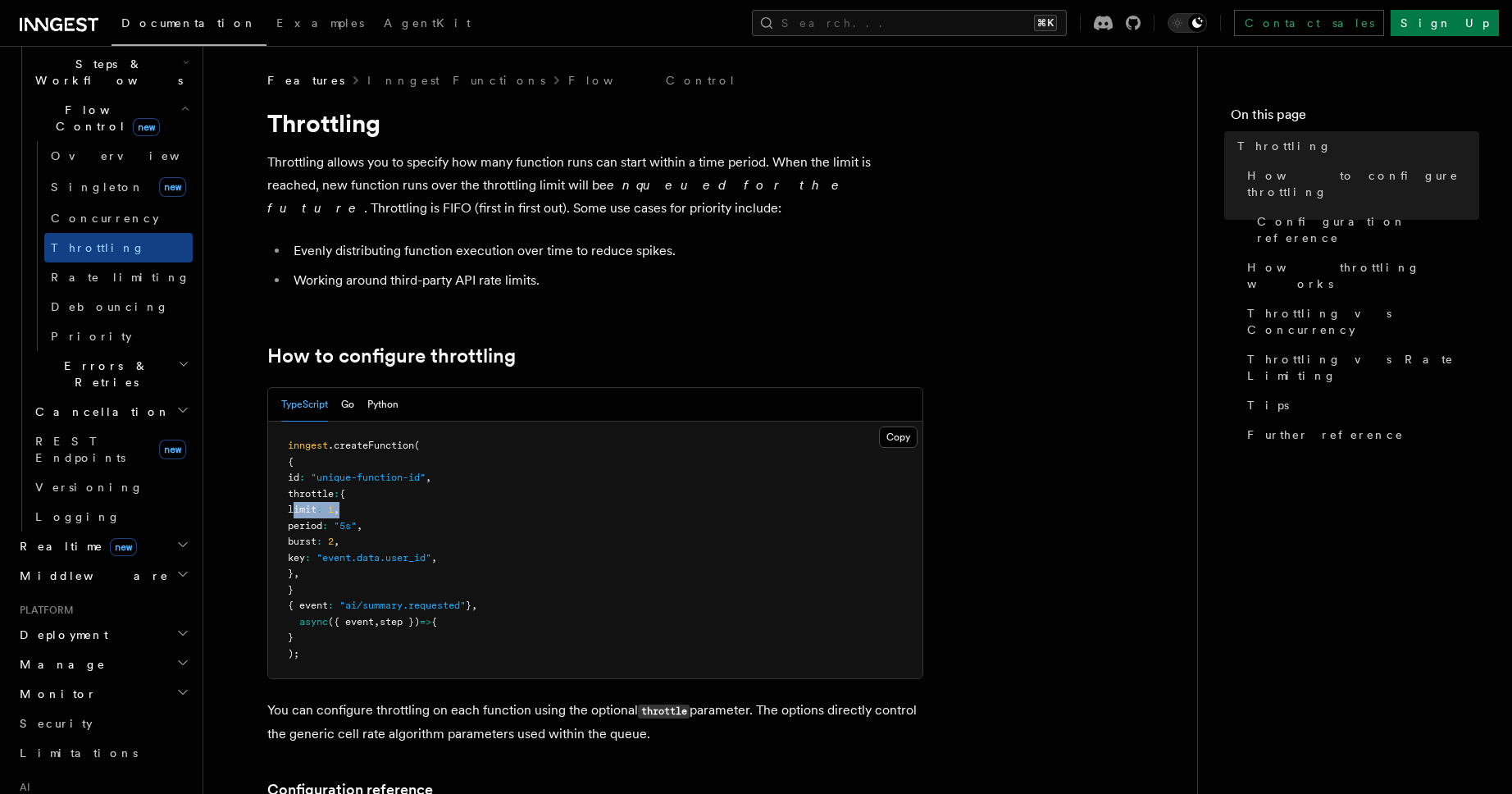
click at [445, 510] on pre "inngest .createFunction ( { id : "unique-function-id" , throttle : { limit : 1 …" at bounding box center [595, 549] width 655 height 256
click at [430, 524] on pre "inngest .createFunction ( { id : "unique-function-id" , throttle : { limit : 1 …" at bounding box center [595, 549] width 655 height 256
drag, startPoint x: 430, startPoint y: 524, endPoint x: 281, endPoint y: 524, distance: 149.0
click at [281, 525] on pre "inngest .createFunction ( { id : "unique-function-id" , throttle : { limit : 1 …" at bounding box center [595, 549] width 655 height 256
click at [399, 539] on pre "inngest .createFunction ( { id : "unique-function-id" , throttle : { limit : 1 …" at bounding box center [595, 549] width 655 height 256
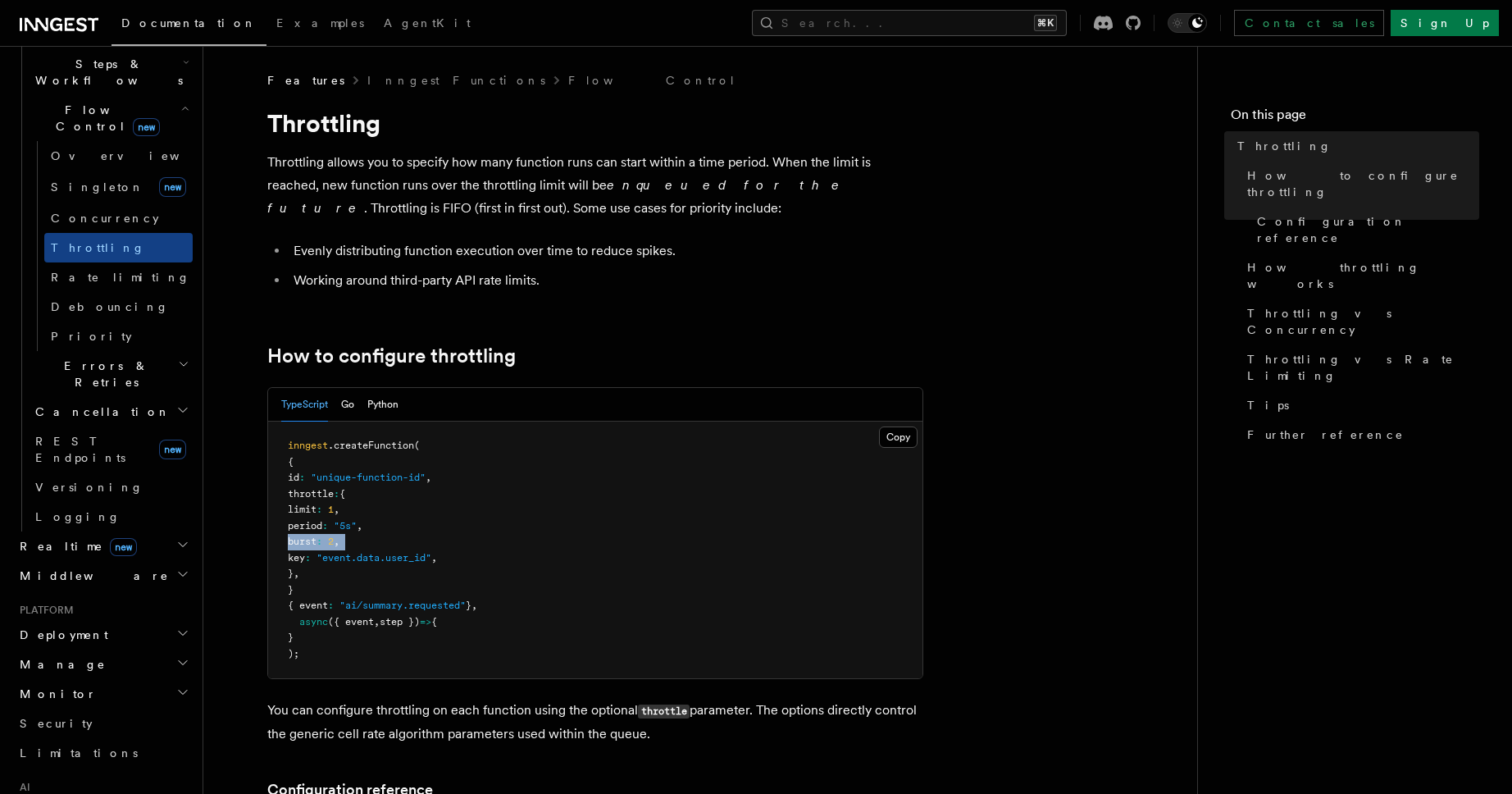
drag, startPoint x: 369, startPoint y: 539, endPoint x: 297, endPoint y: 537, distance: 72.0
click at [297, 537] on pre "inngest .createFunction ( { id : "unique-function-id" , throttle : { limit : 1 …" at bounding box center [595, 549] width 655 height 256
click at [300, 562] on span "key" at bounding box center [296, 558] width 17 height 12
drag, startPoint x: 542, startPoint y: 546, endPoint x: 302, endPoint y: 506, distance: 243.3
click at [302, 506] on pre "inngest .createFunction ( { id : "unique-function-id" , throttle : { limit : 1 …" at bounding box center [595, 549] width 655 height 256
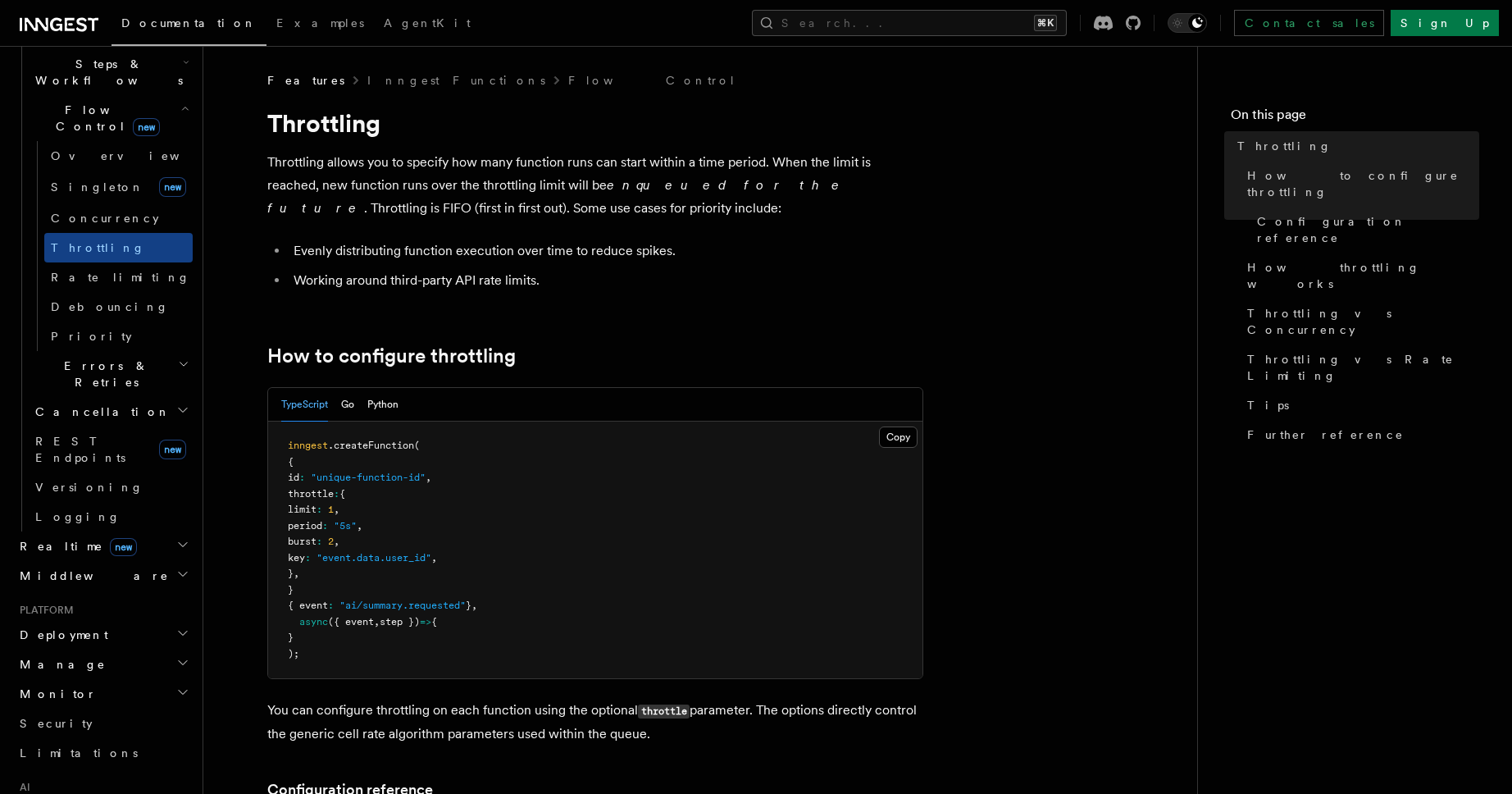
click at [302, 264] on ul "Evenly distributing function execution over time to reduce spikes. Working arou…" at bounding box center [595, 265] width 656 height 52
drag, startPoint x: 280, startPoint y: 164, endPoint x: 497, endPoint y: 163, distance: 217.0
click at [497, 163] on p "Throttling allows you to specify how many function runs can start within a time…" at bounding box center [595, 185] width 656 height 69
click at [548, 174] on p "Throttling allows you to specify how many function runs can start within a time…" at bounding box center [595, 185] width 656 height 69
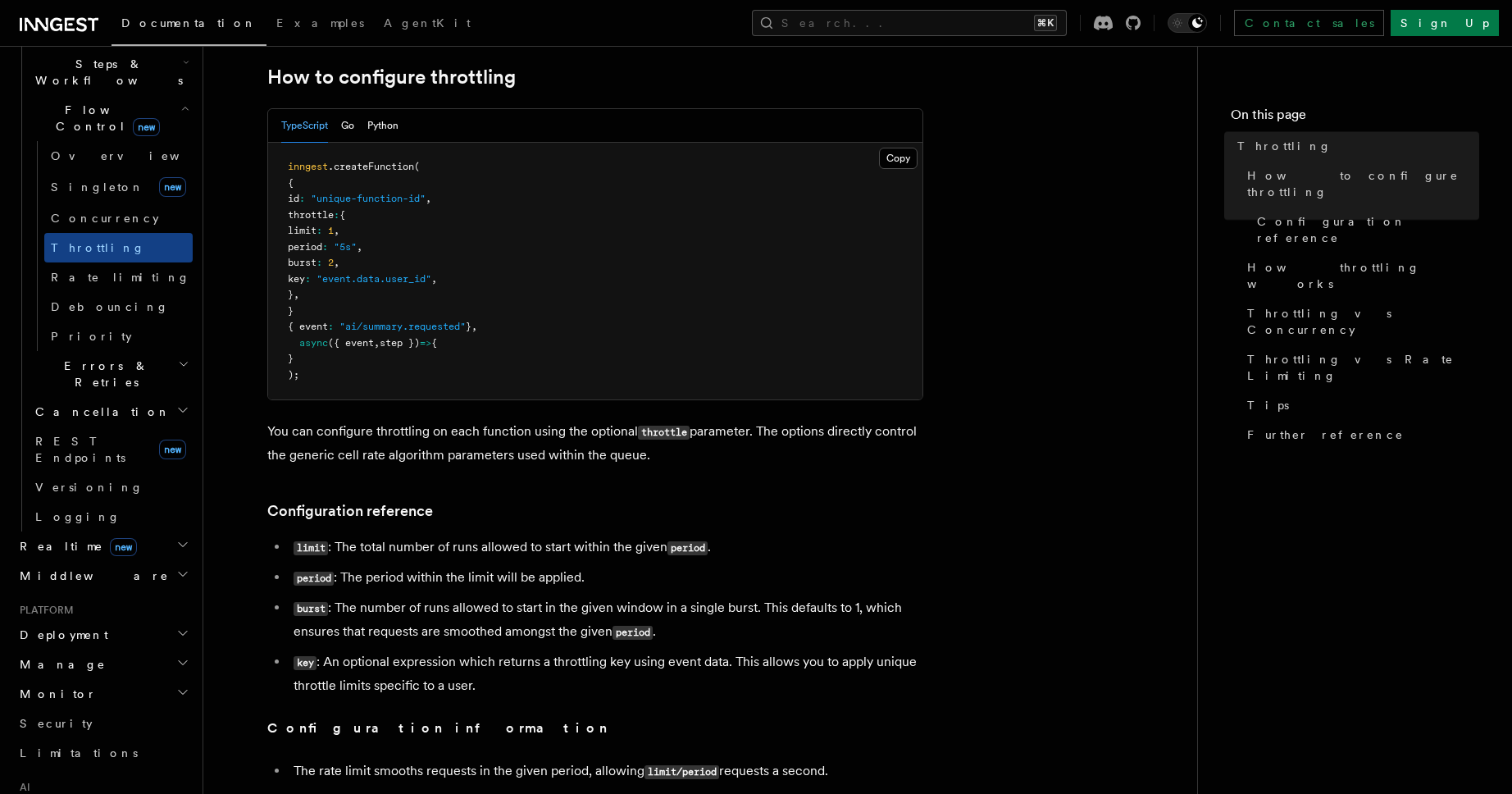
scroll to position [281, 0]
click at [376, 236] on pre "inngest .createFunction ( { id : "unique-function-id" , throttle : { limit : 1 …" at bounding box center [595, 269] width 655 height 256
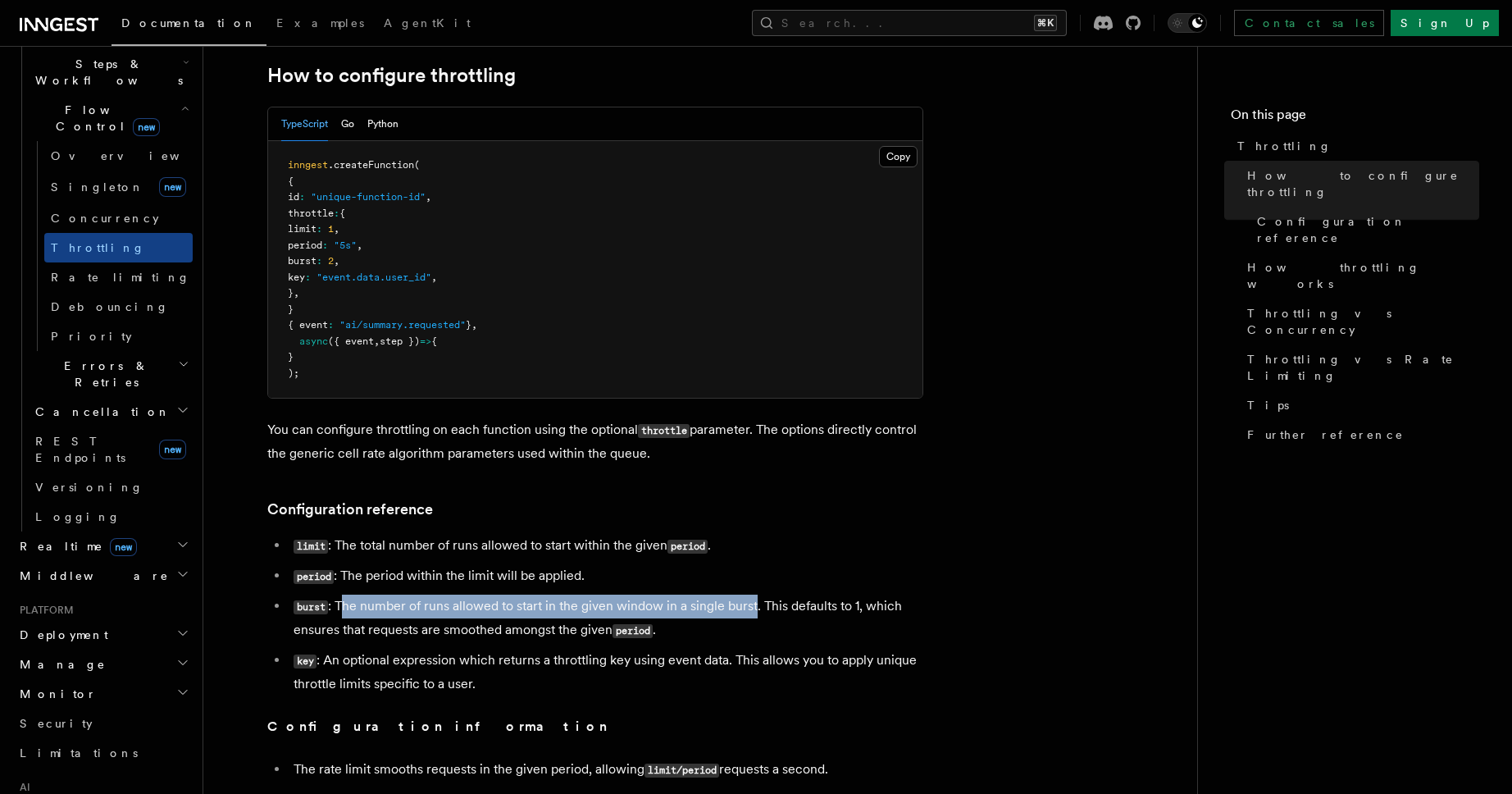
drag, startPoint x: 342, startPoint y: 608, endPoint x: 754, endPoint y: 615, distance: 412.1
click at [754, 615] on li "burst : The number of runs allowed to start in the given window in a single bur…" at bounding box center [606, 618] width 635 height 48
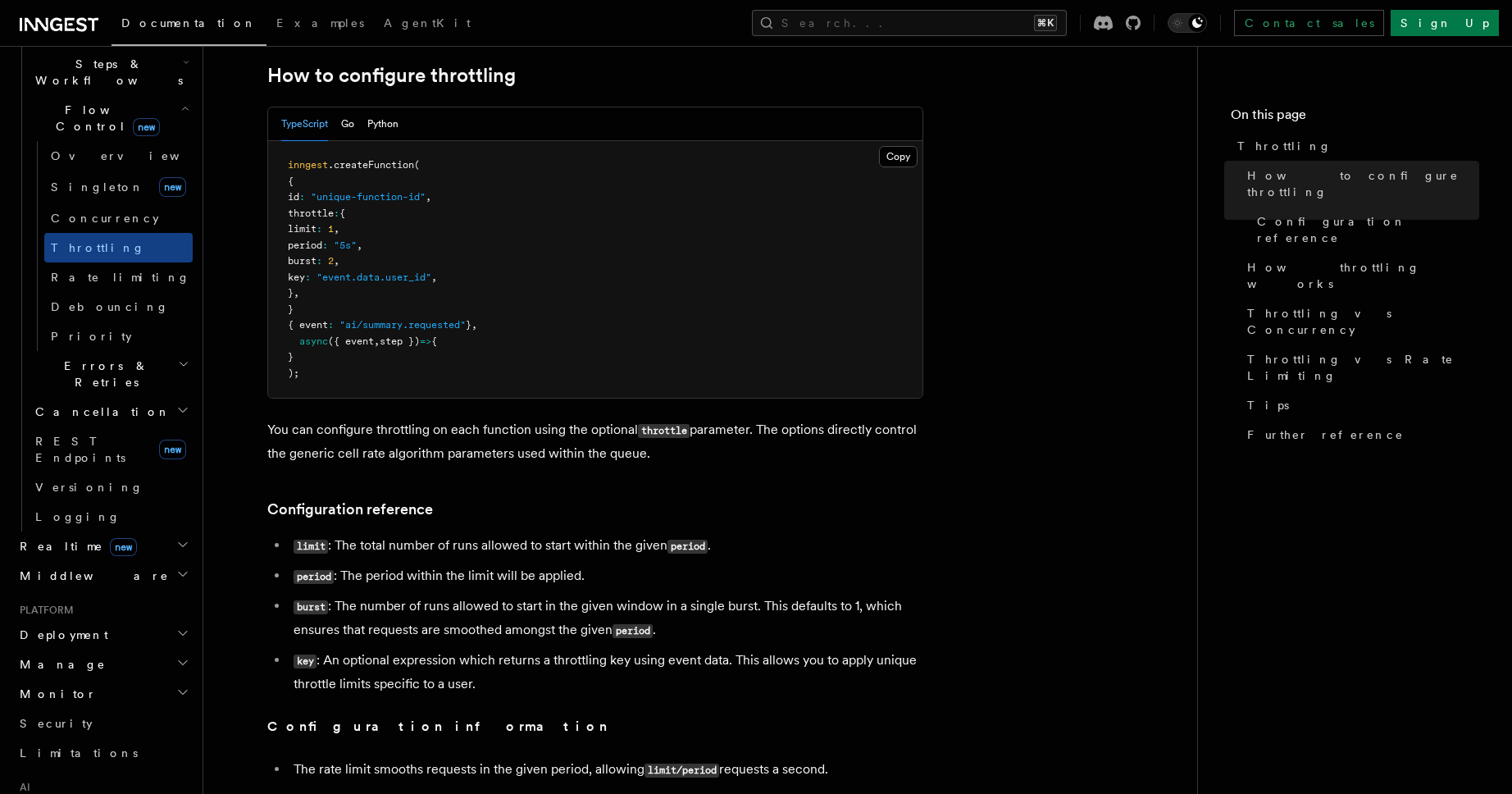
click at [774, 620] on li "burst : The number of runs allowed to start in the given window in a single bur…" at bounding box center [606, 618] width 635 height 48
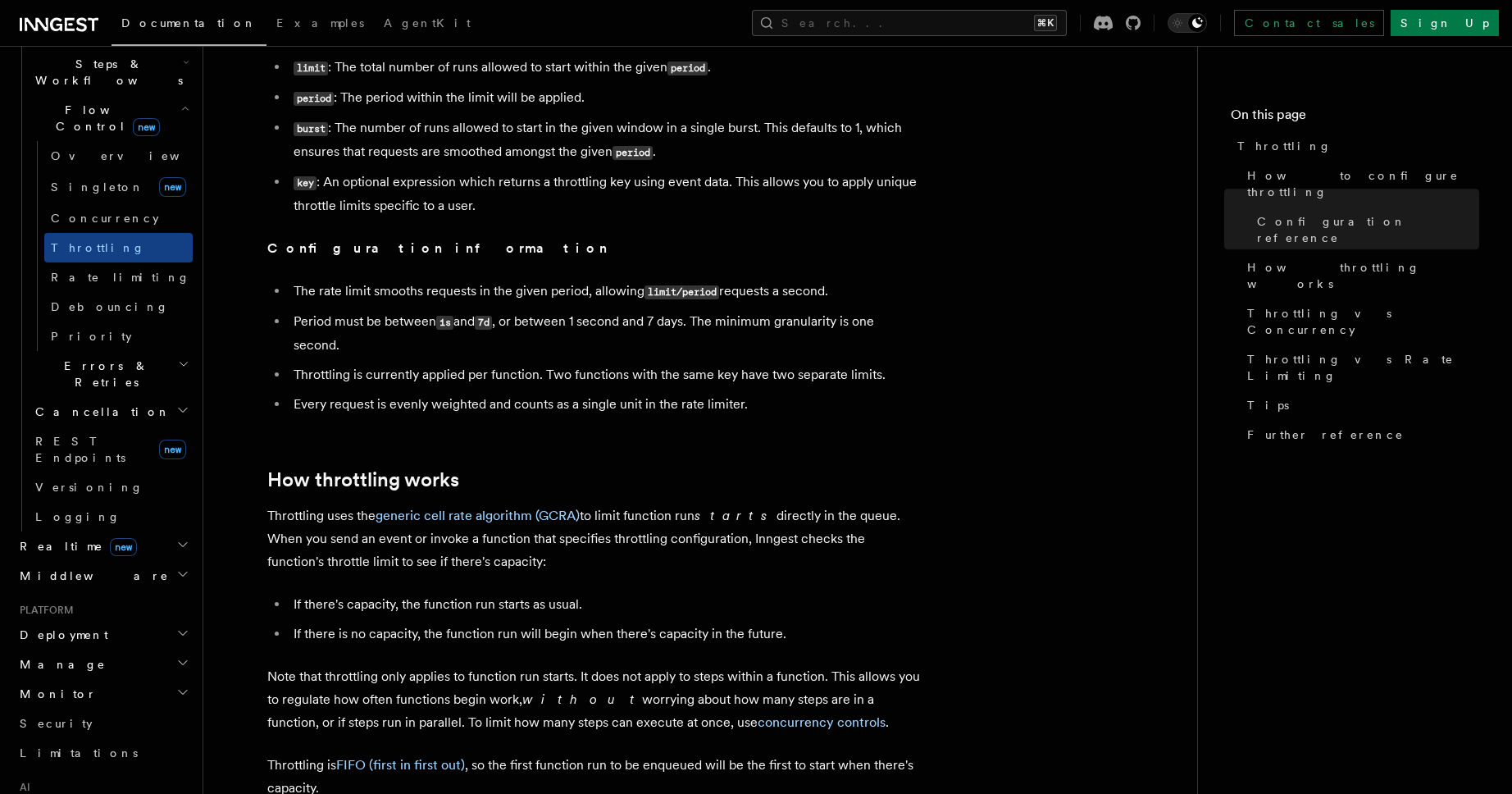
scroll to position [763, 0]
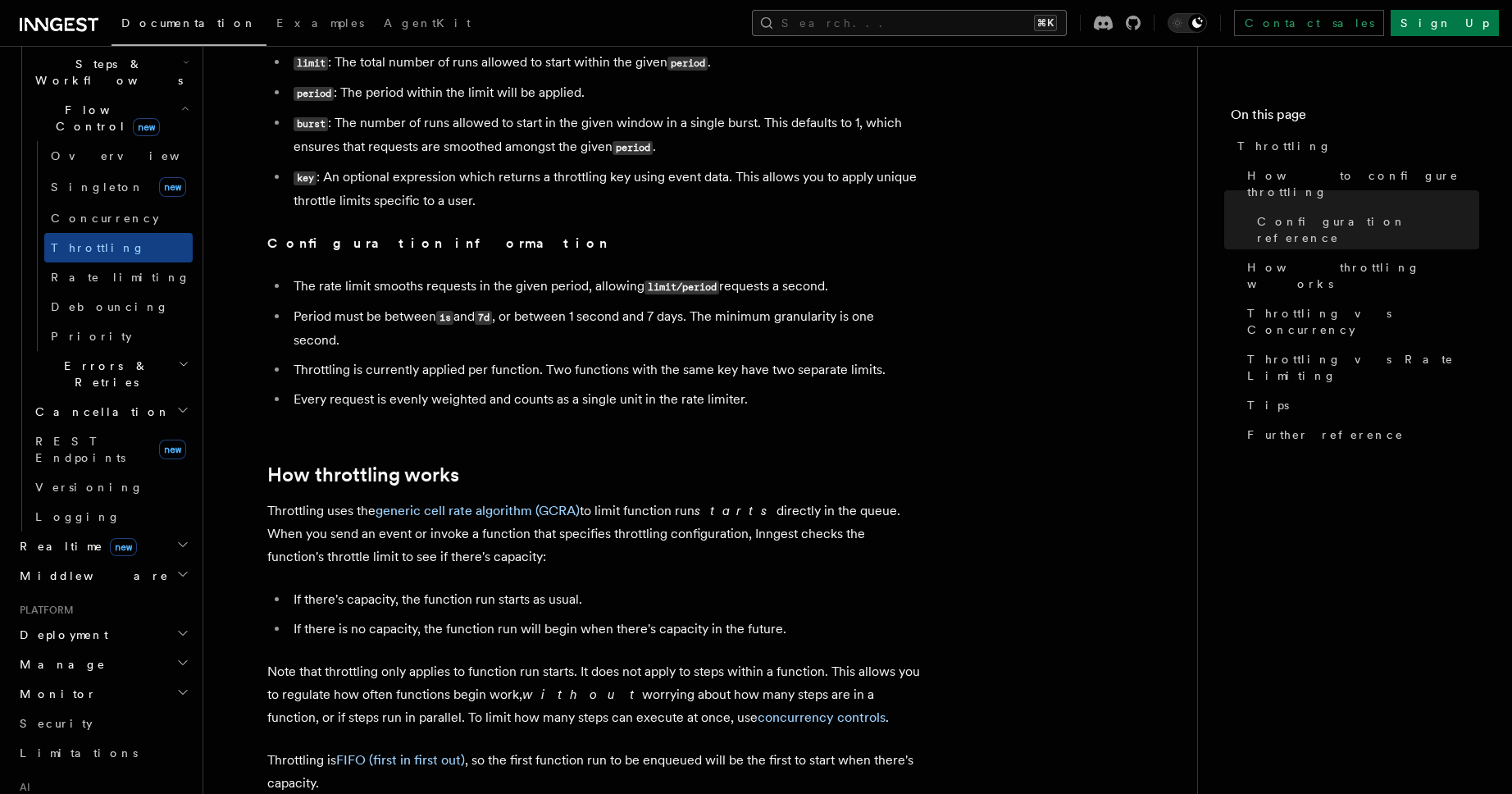
click at [961, 23] on button "Search... ⌘K" at bounding box center [909, 22] width 315 height 26
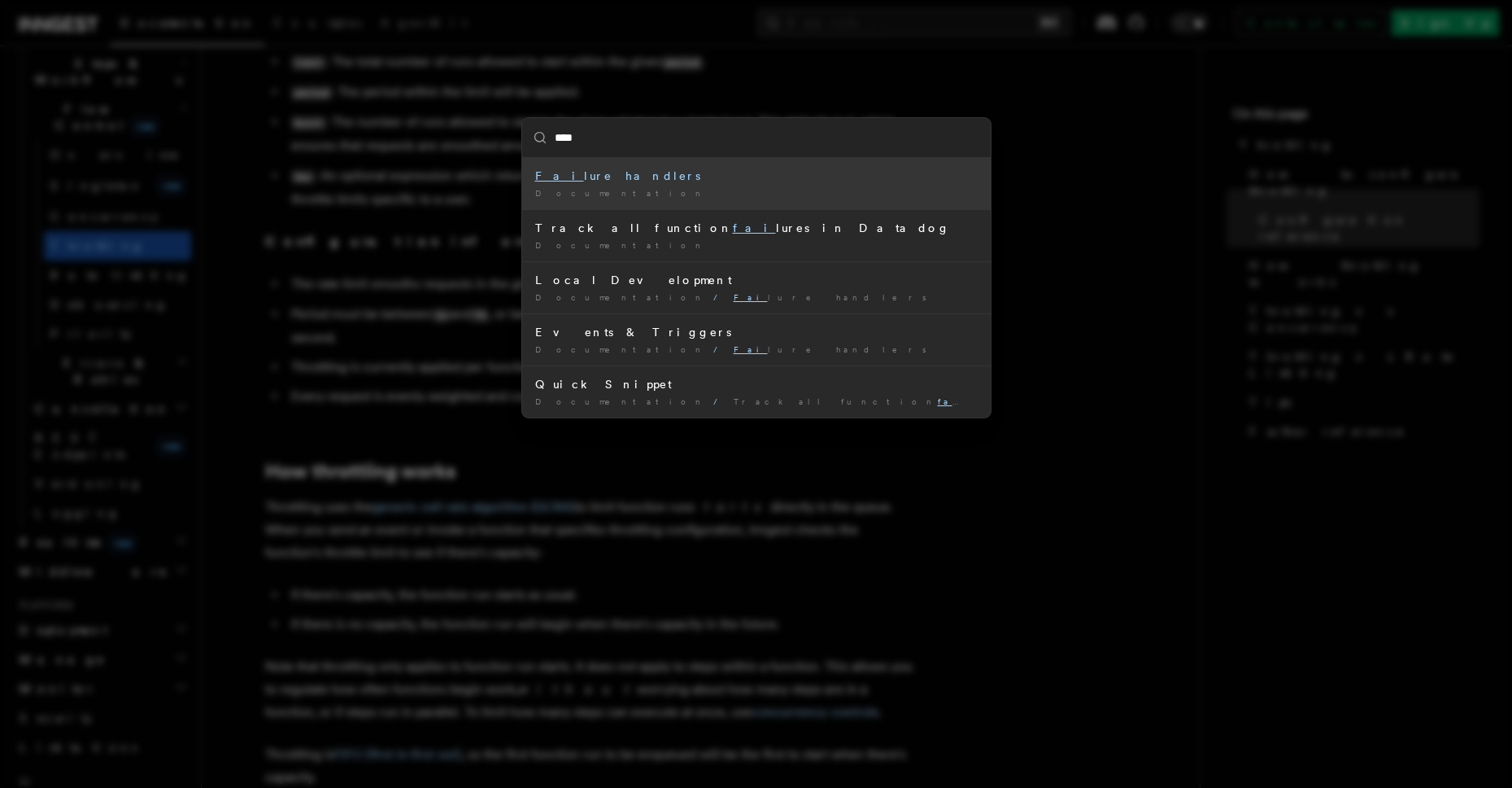
type input "****"
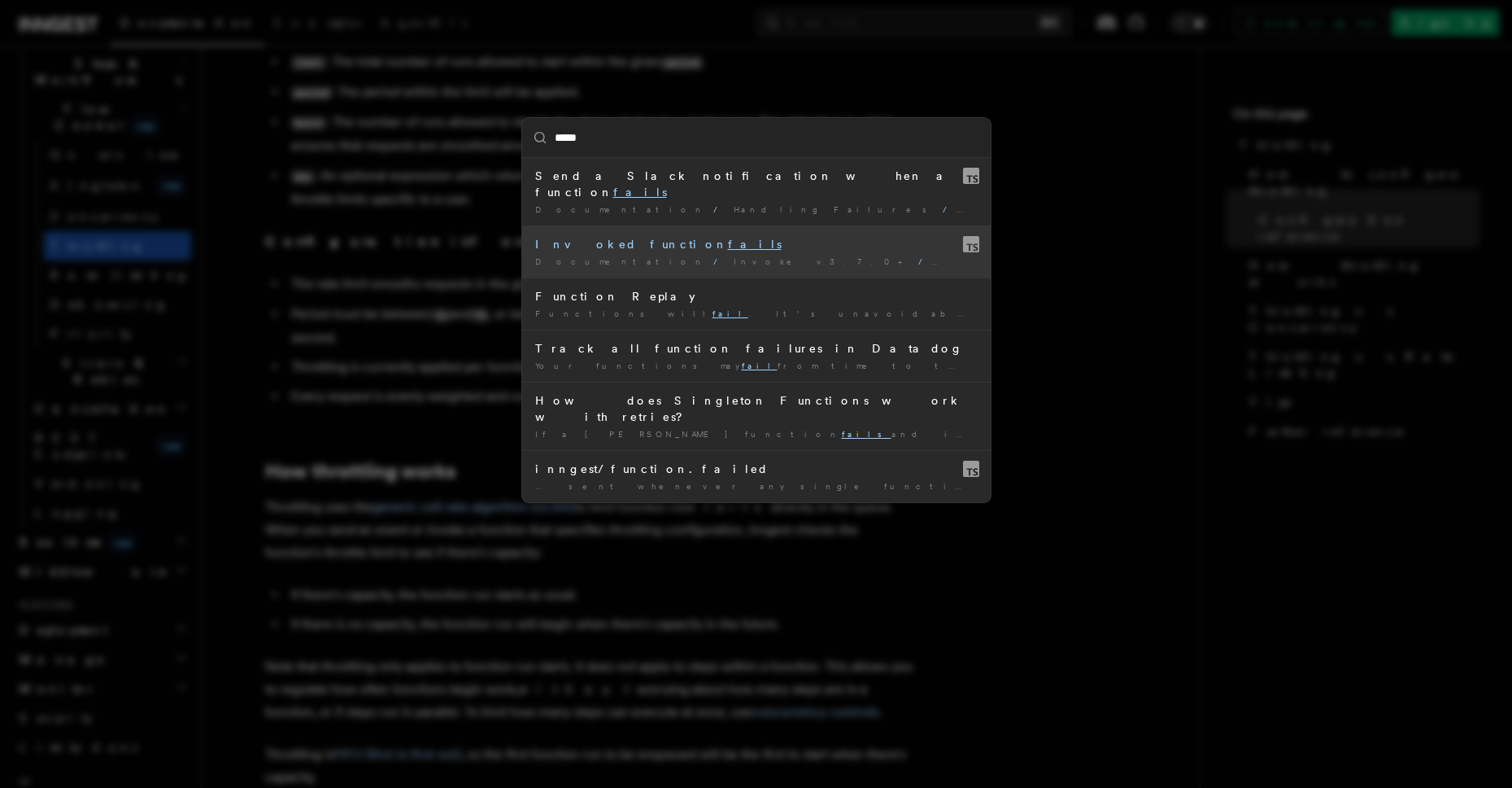
click at [702, 236] on div "Invoked function fails" at bounding box center [756, 244] width 442 height 16
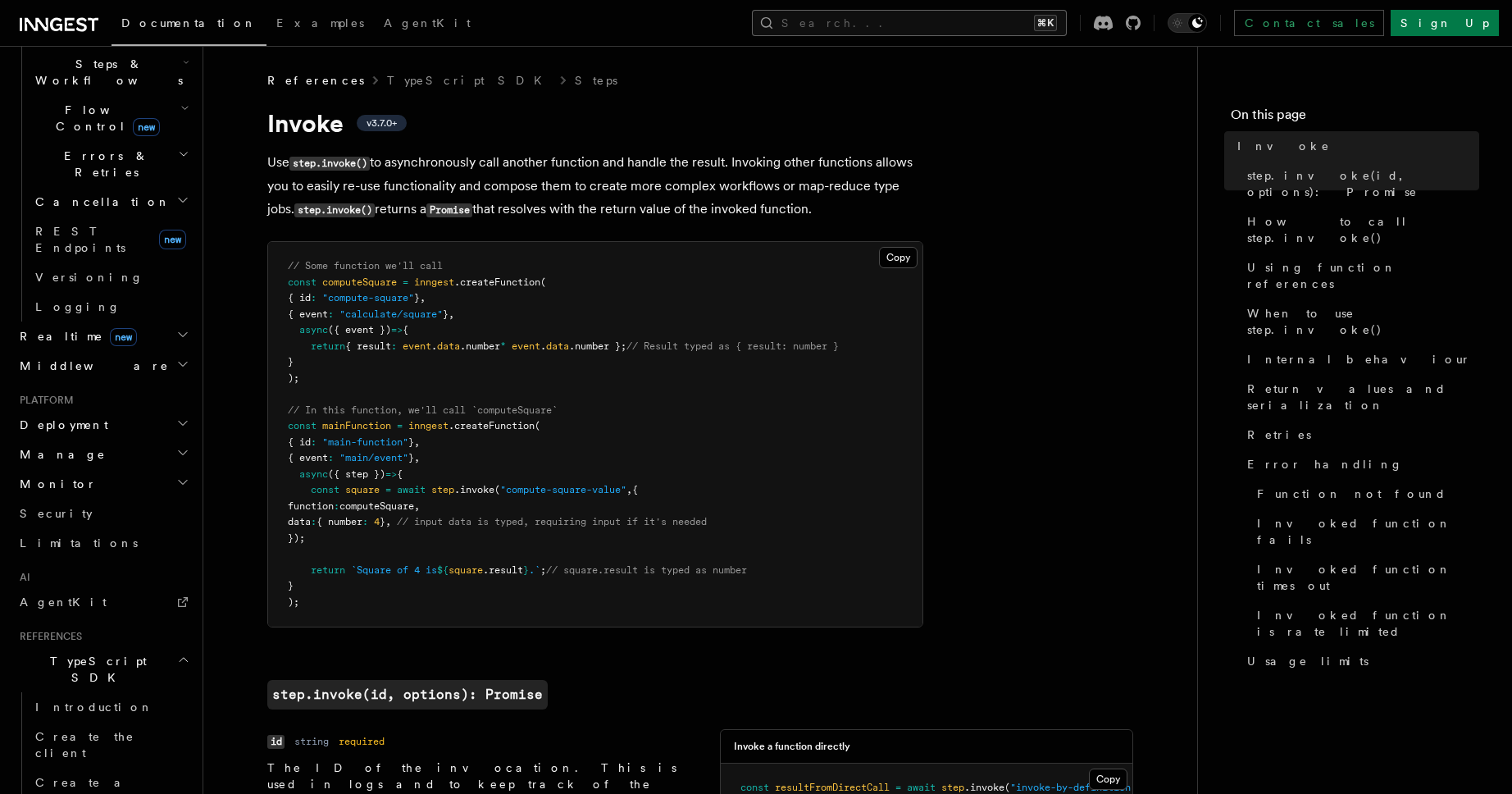
click at [951, 18] on button "Search... ⌘K" at bounding box center [909, 22] width 315 height 26
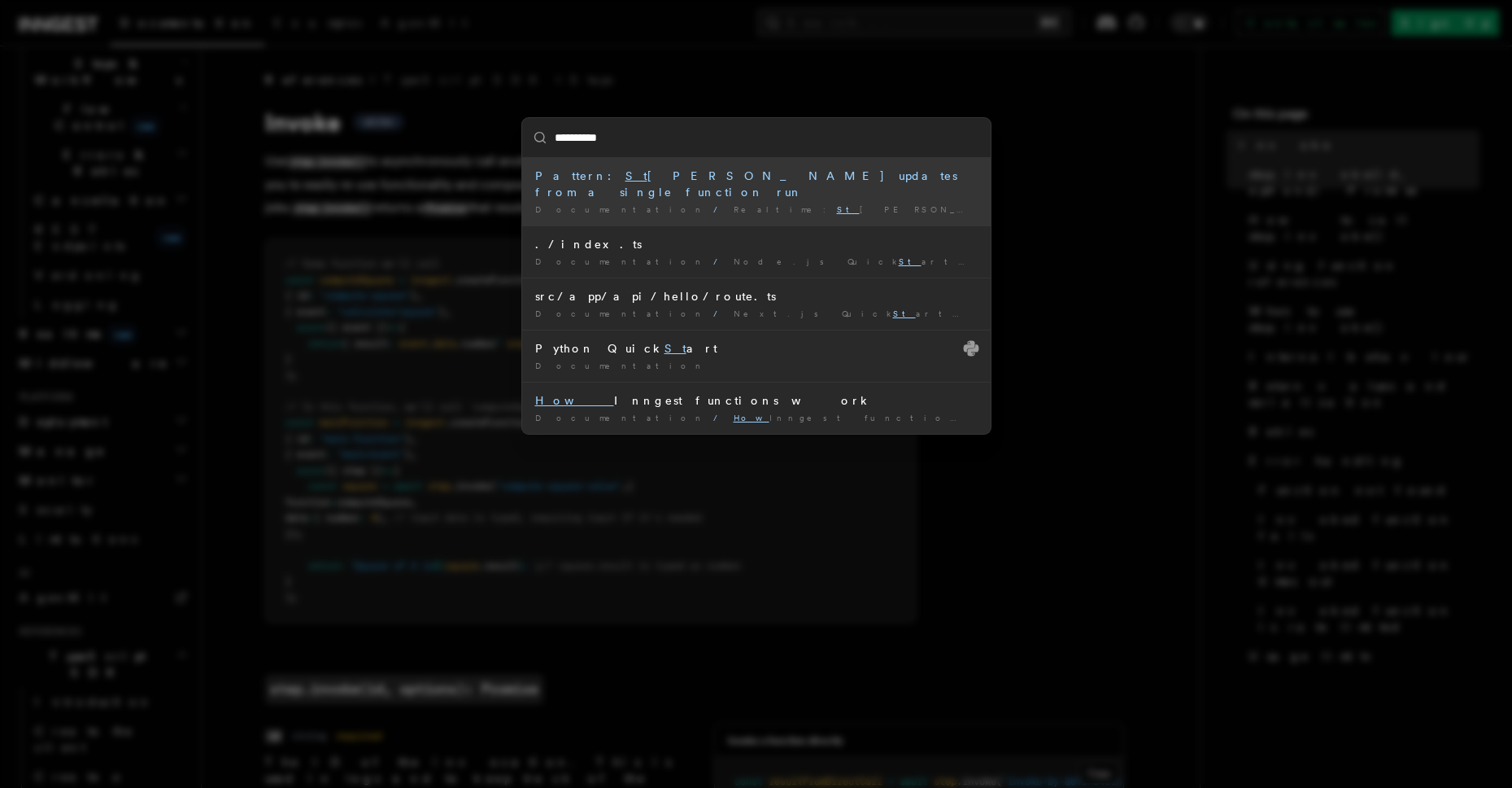
type input "**********"
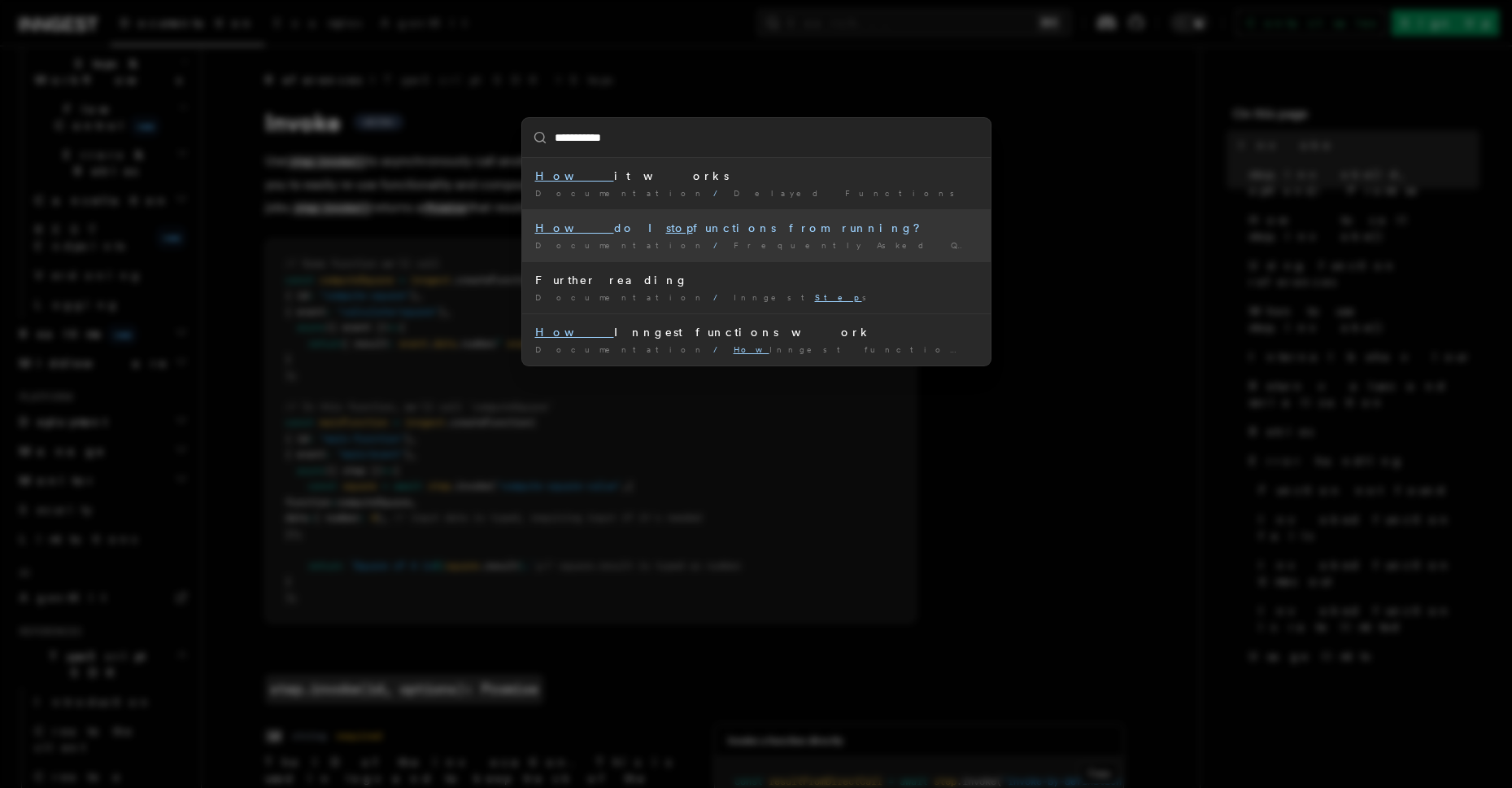
click at [785, 220] on div "How do I stop functions from running?" at bounding box center [756, 228] width 442 height 16
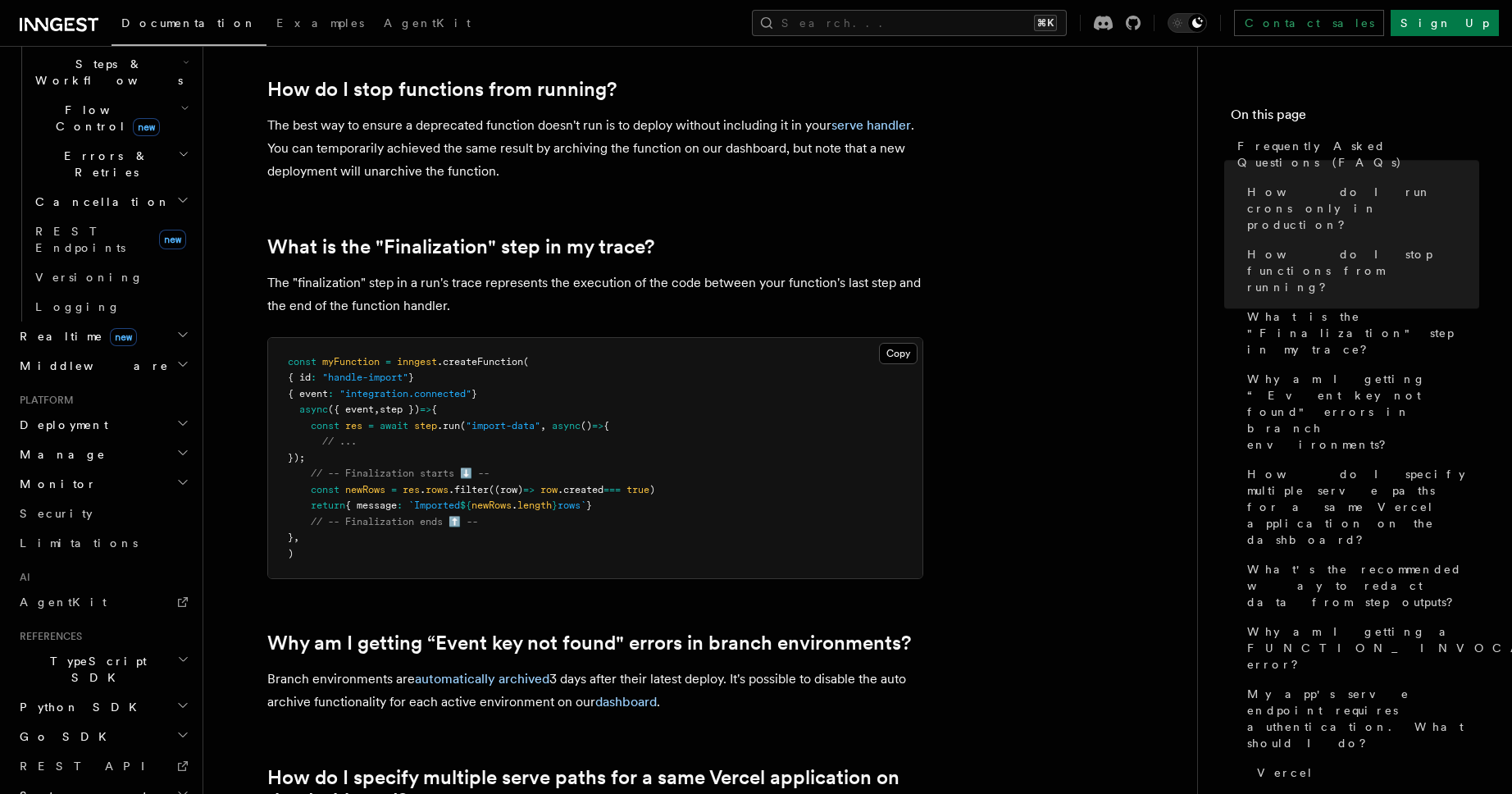
scroll to position [793, 0]
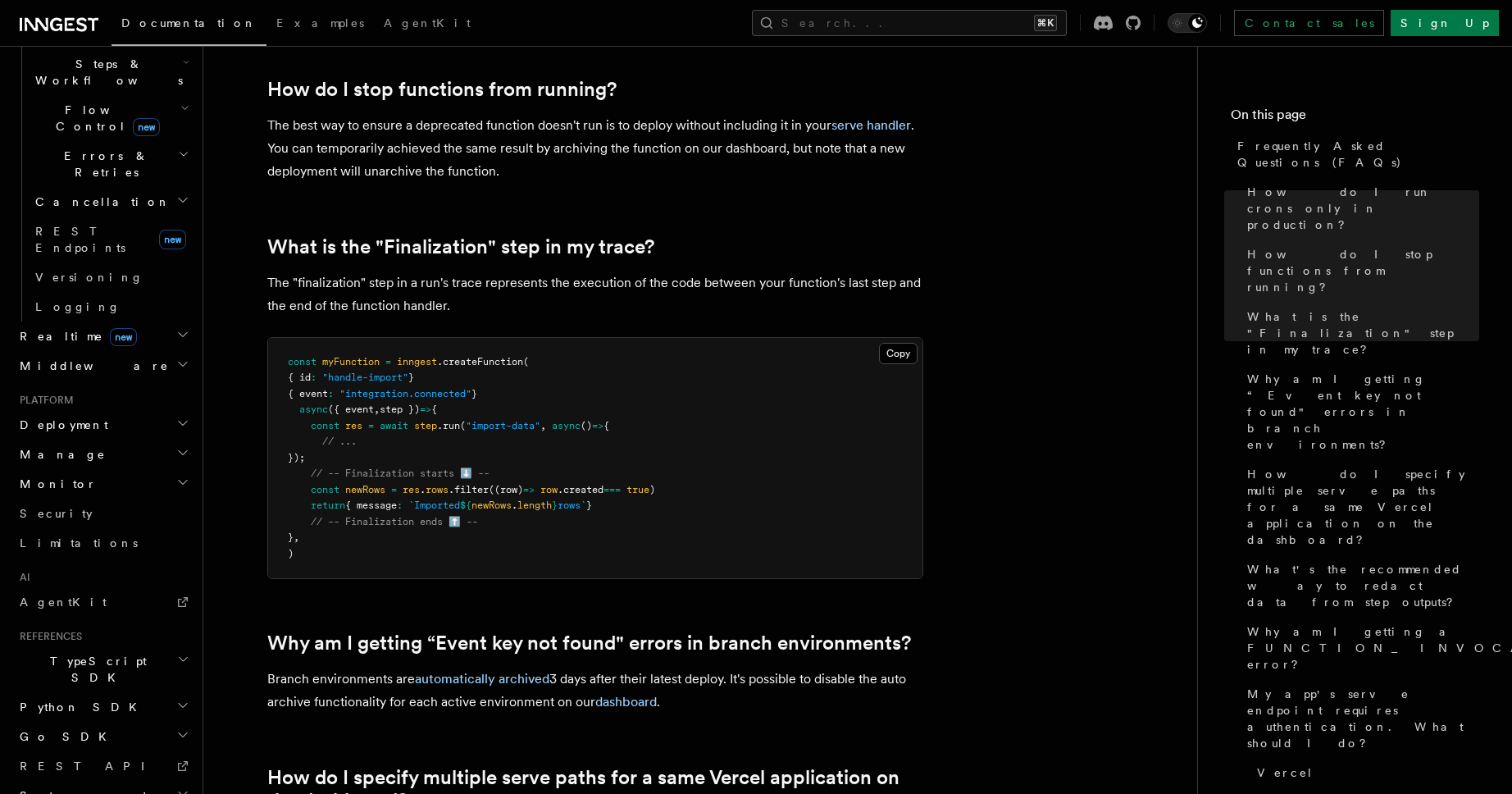
click at [515, 451] on pre "const myFunction = inngest .createFunction ( { id : "handle-import" } { event :…" at bounding box center [595, 459] width 655 height 241
drag, startPoint x: 302, startPoint y: 432, endPoint x: 390, endPoint y: 470, distance: 95.9
click at [390, 470] on code "const myFunction = inngest .createFunction ( { id : "handle-import" } { event :…" at bounding box center [471, 458] width 367 height 203
click at [390, 470] on span "// -- Finalization starts ⬇️ --" at bounding box center [400, 473] width 179 height 12
drag, startPoint x: 290, startPoint y: 411, endPoint x: 307, endPoint y: 411, distance: 17.0
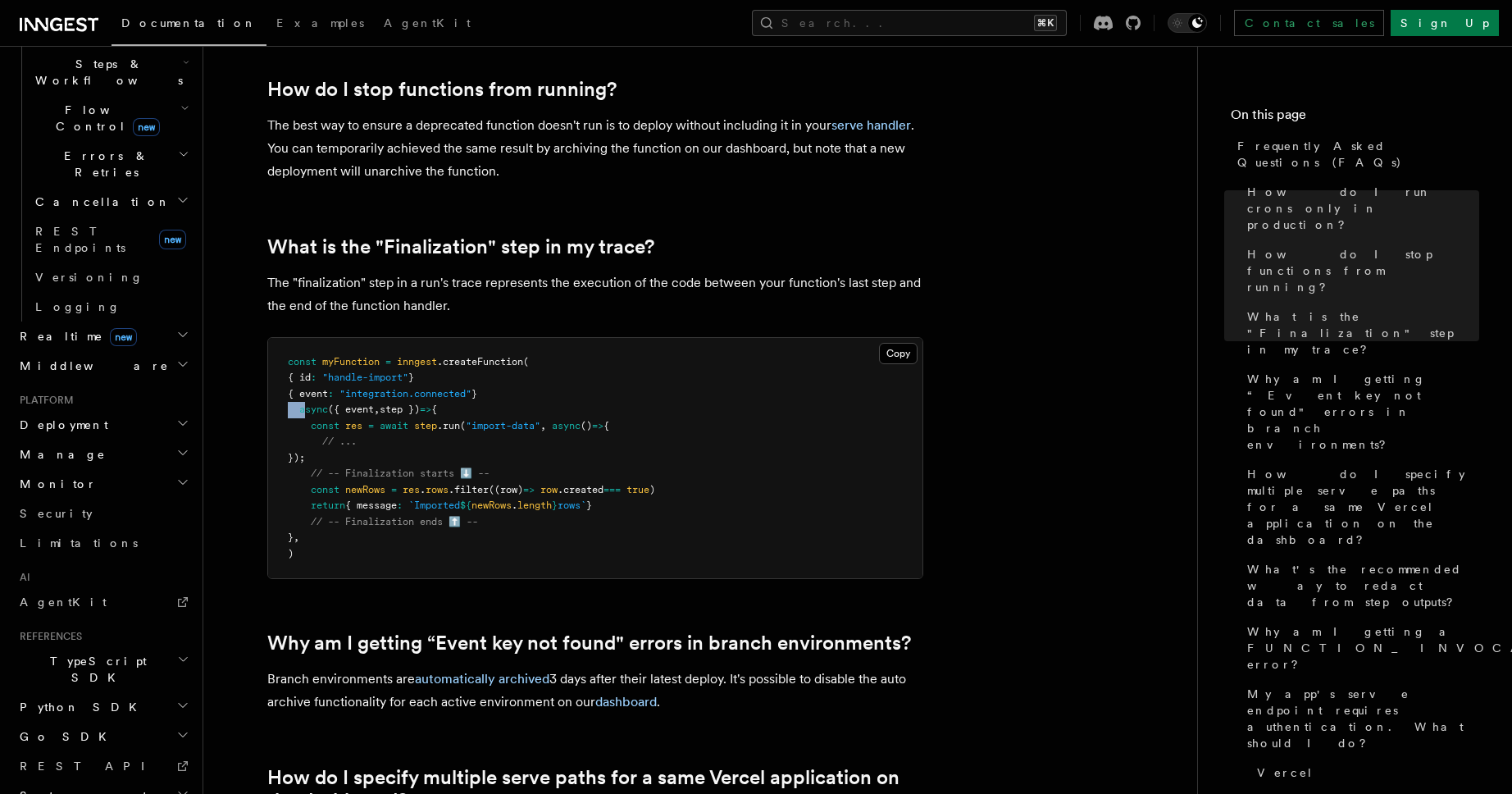
click at [307, 411] on span "async ({ event , step }) => {" at bounding box center [362, 409] width 149 height 12
click at [302, 280] on p "The "finalization" step in a run's trace represents the execution of the code b…" at bounding box center [595, 294] width 656 height 46
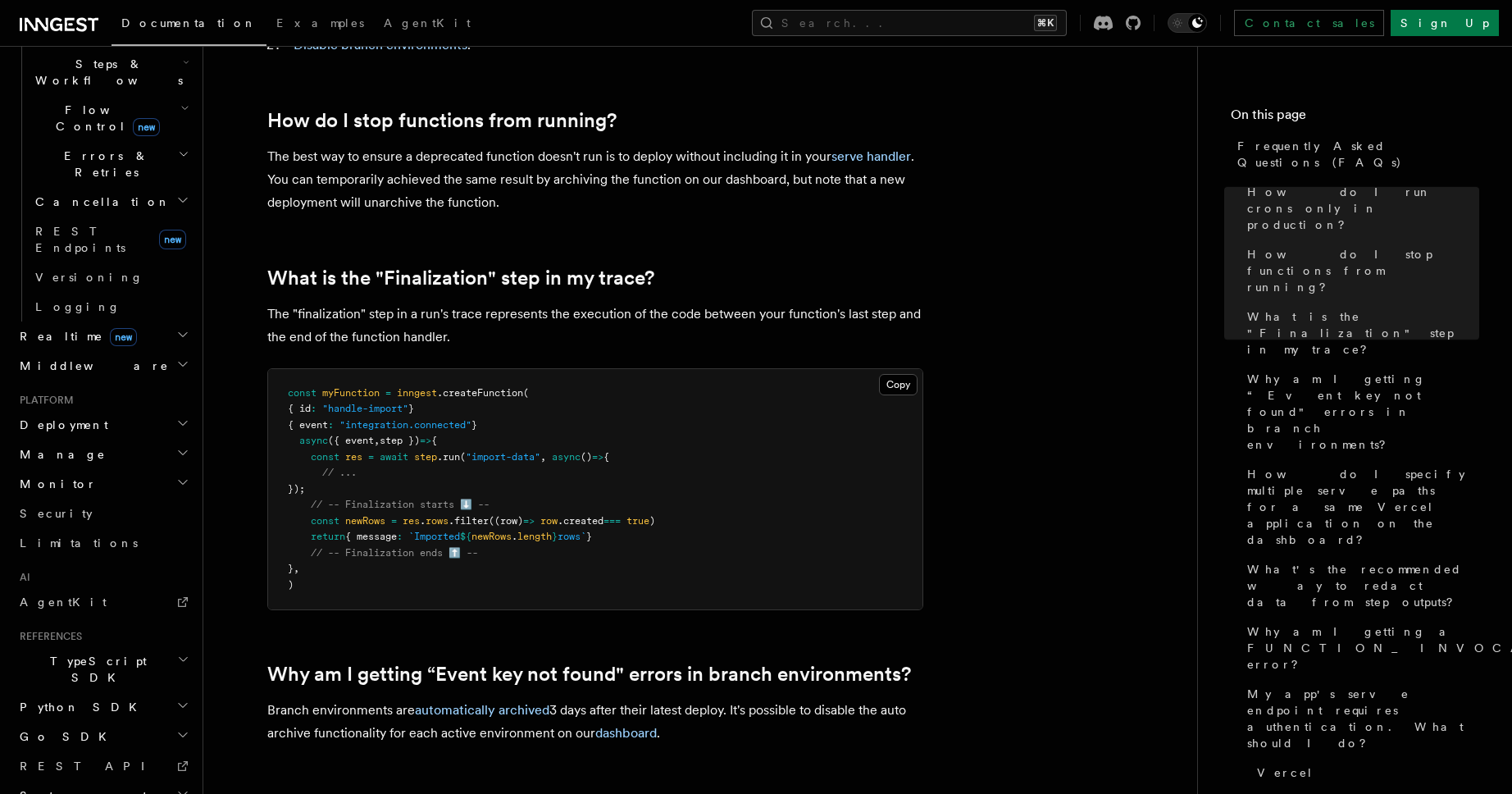
scroll to position [760, 0]
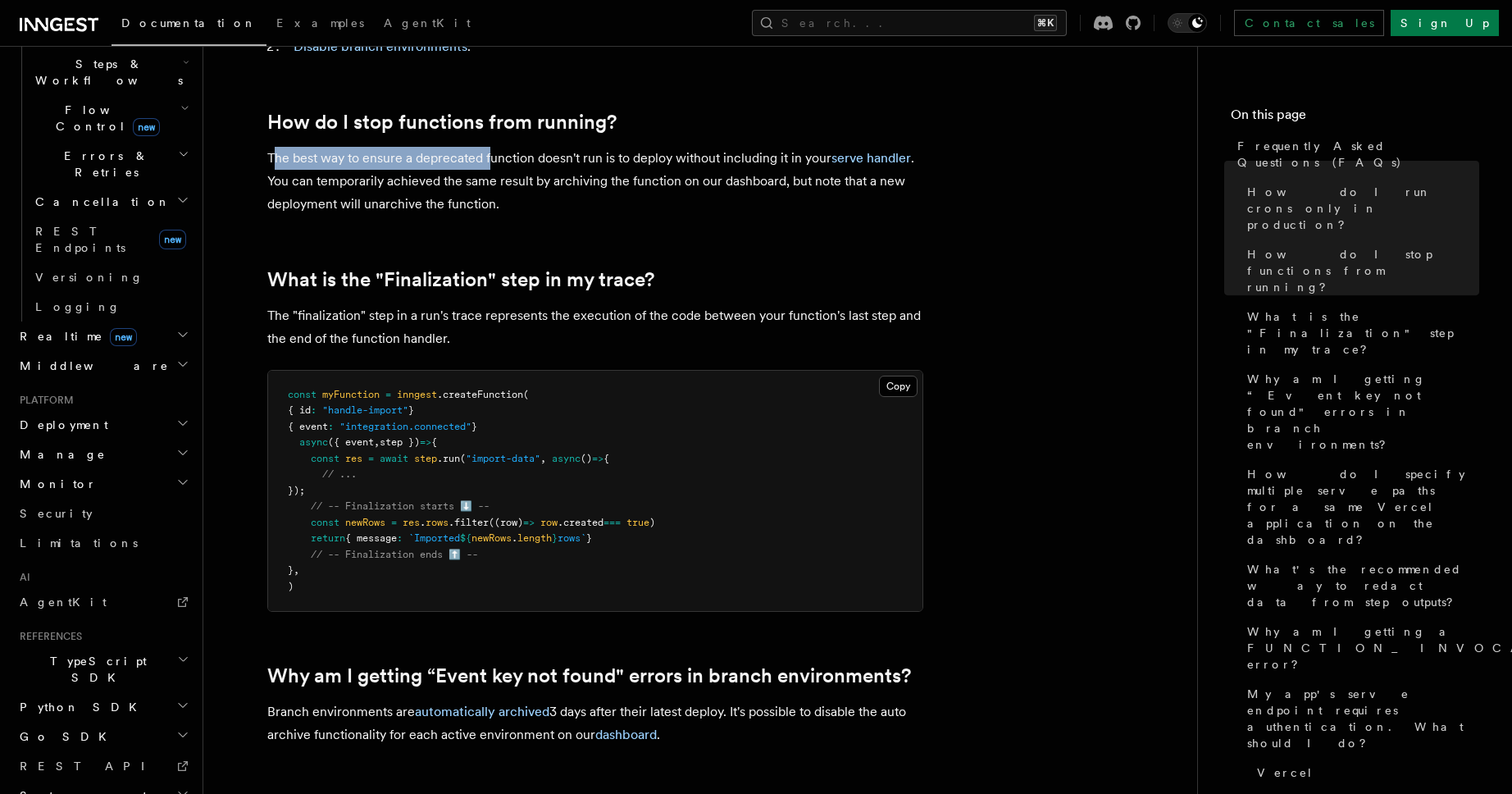
drag, startPoint x: 273, startPoint y: 164, endPoint x: 488, endPoint y: 156, distance: 215.1
click at [488, 156] on p "The best way to ensure a deprecated function doesn't run is to deploy without i…" at bounding box center [595, 181] width 656 height 69
click at [512, 174] on p "The best way to ensure a deprecated function doesn't run is to deploy without i…" at bounding box center [595, 181] width 656 height 69
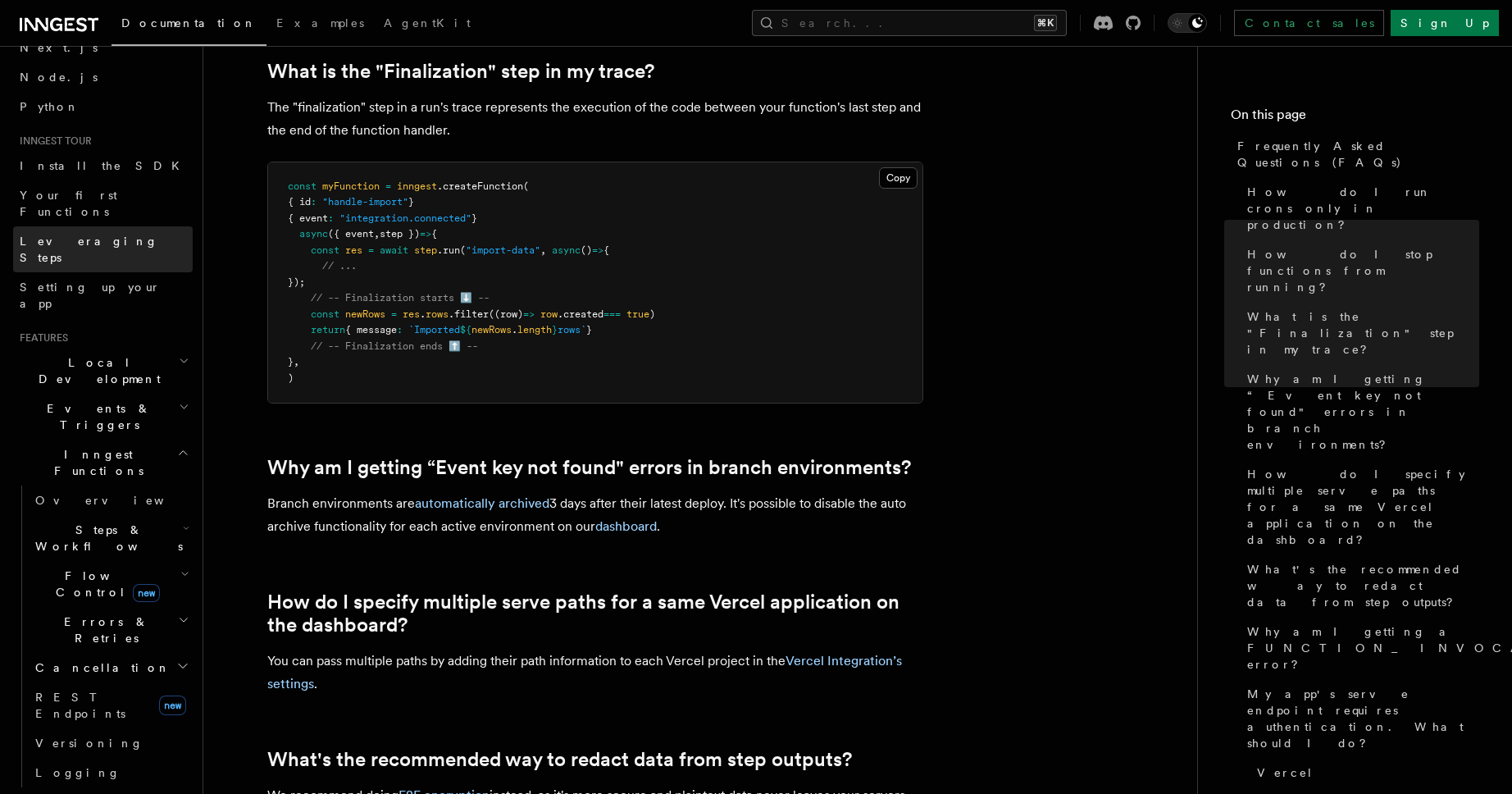
scroll to position [77, 0]
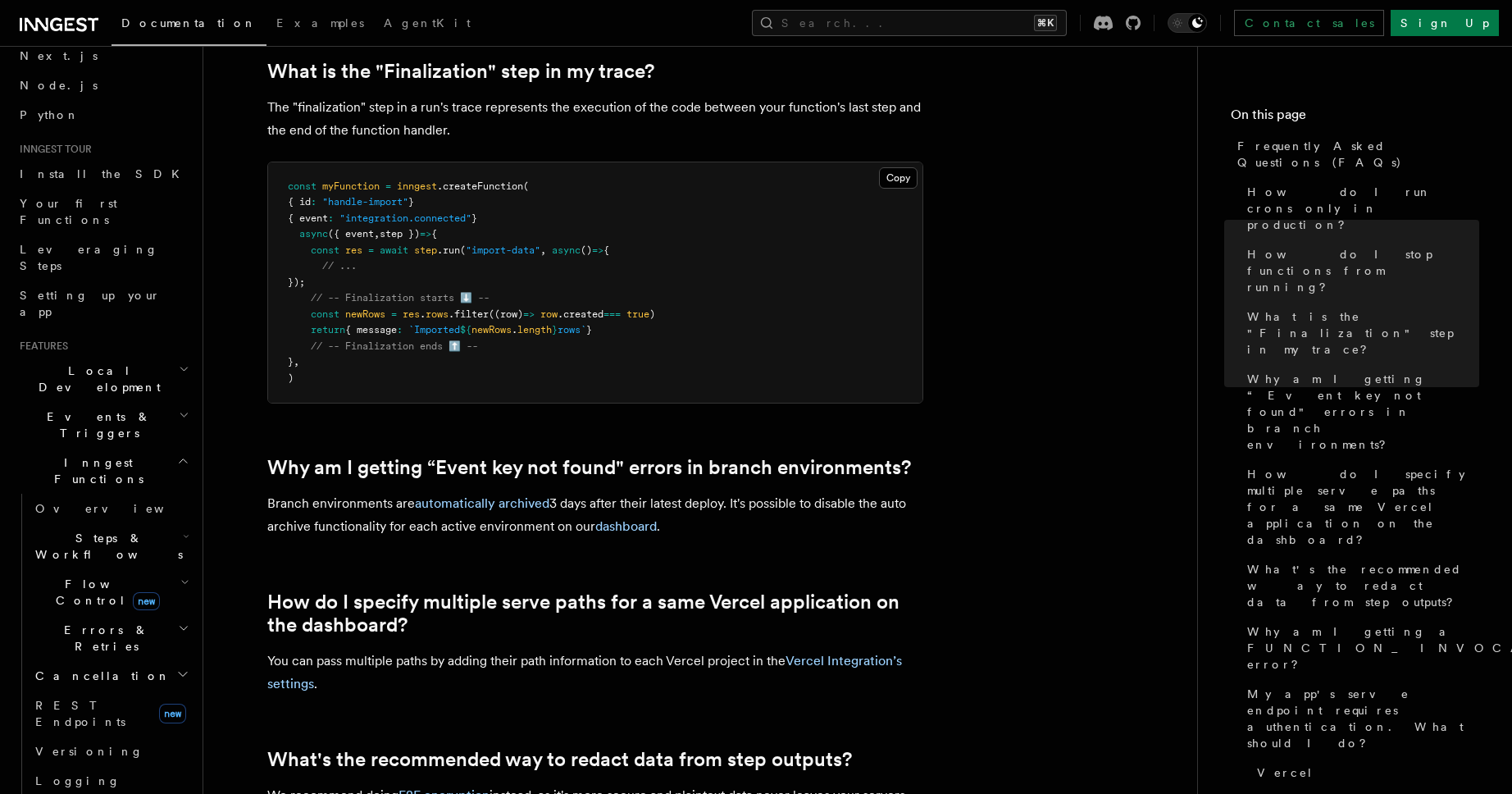
click at [79, 408] on span "Events & Triggers" at bounding box center [96, 424] width 166 height 32
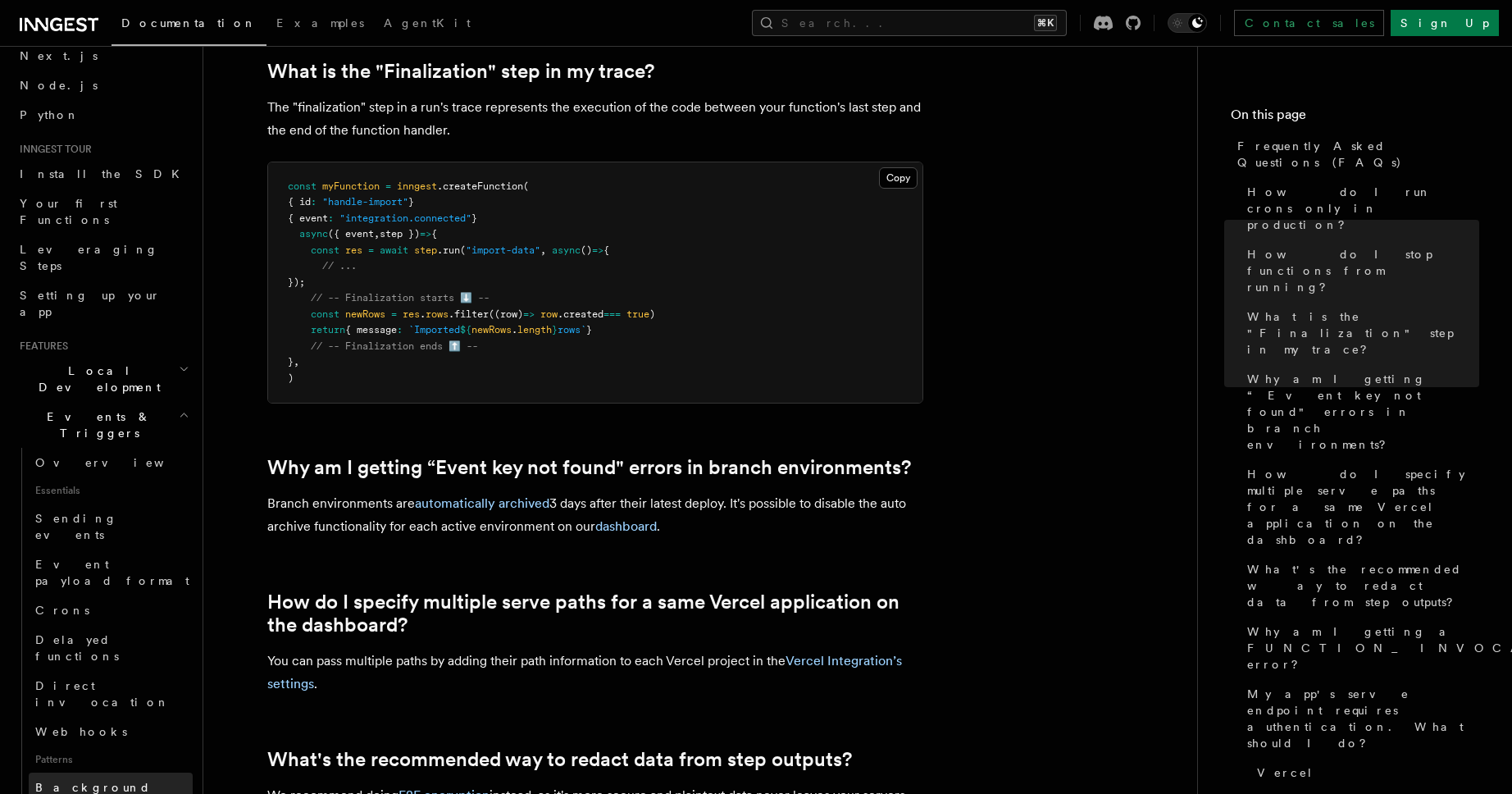
click at [63, 779] on span "Background jobs" at bounding box center [113, 795] width 157 height 32
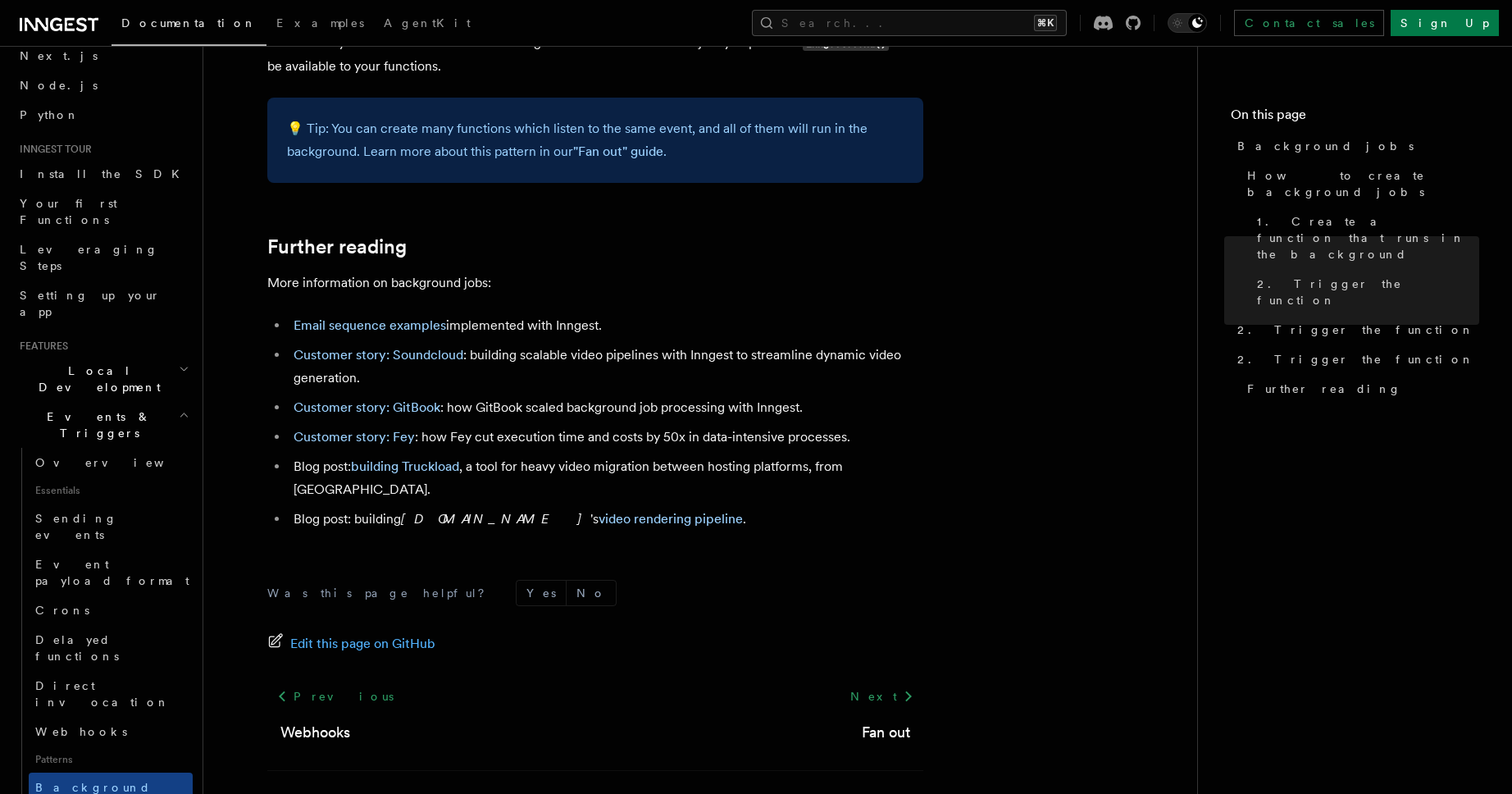
scroll to position [1428, 0]
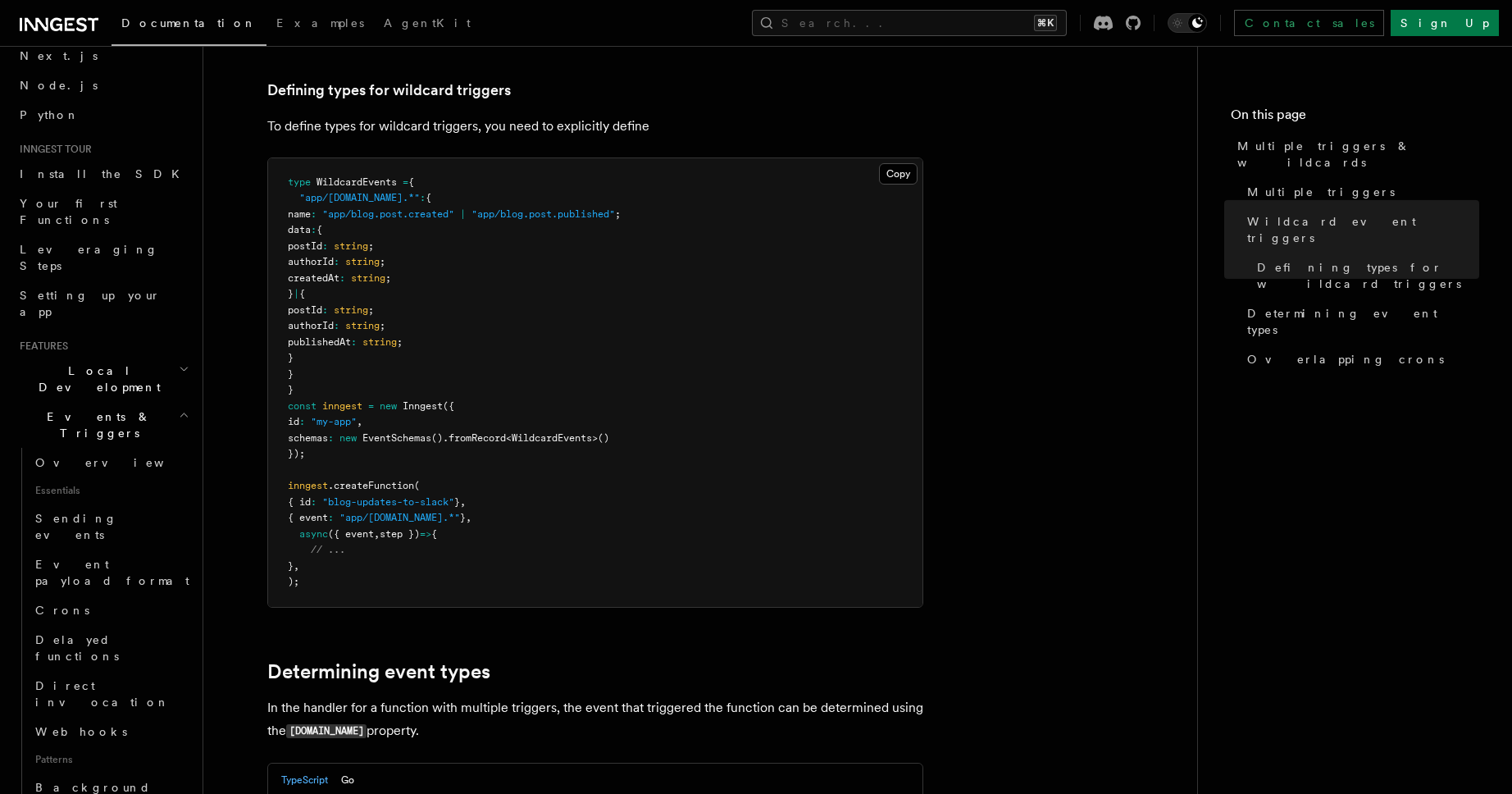
scroll to position [1024, 0]
click at [938, 29] on button "Search... ⌘K" at bounding box center [909, 22] width 315 height 26
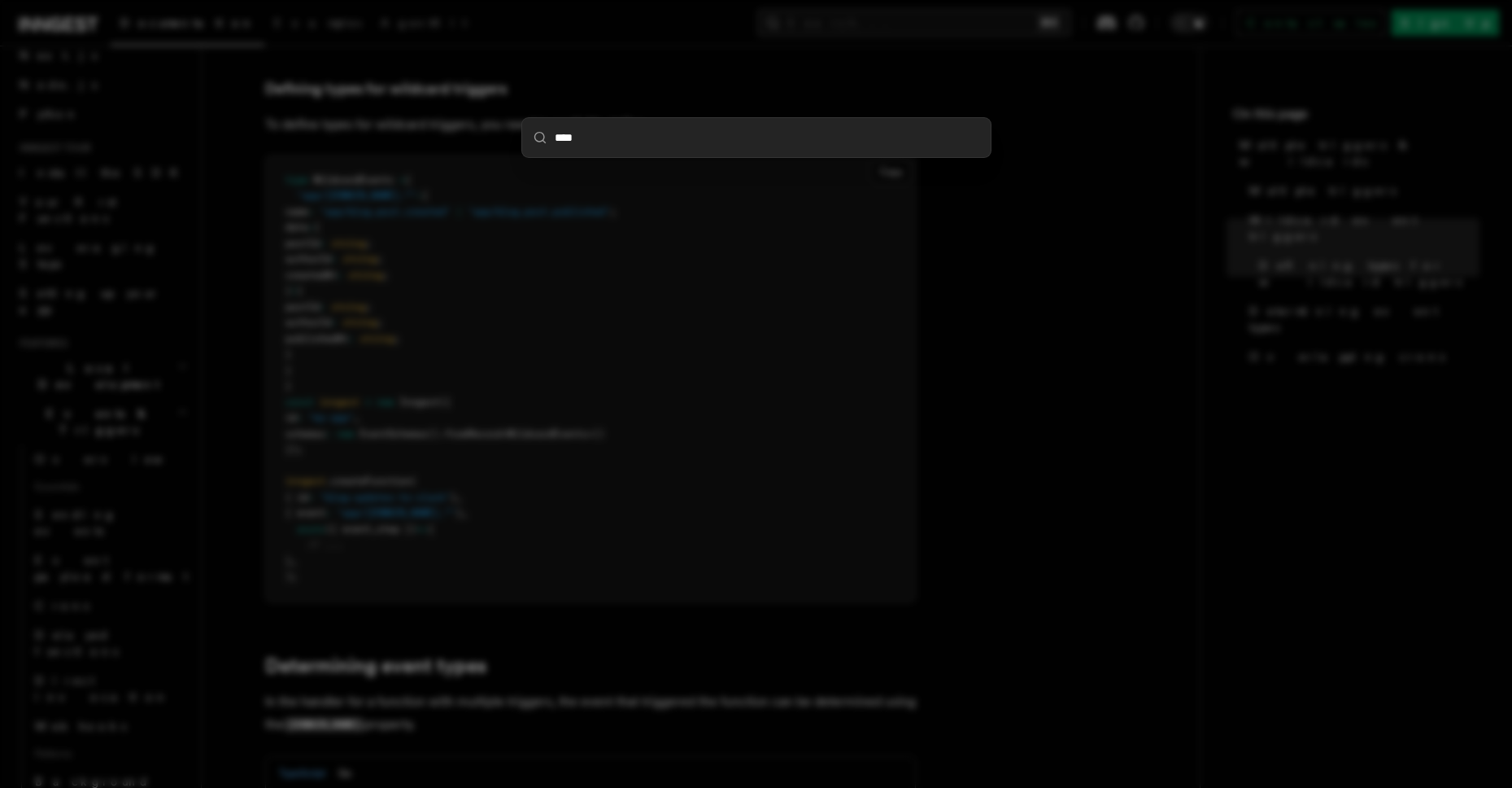
type input "*****"
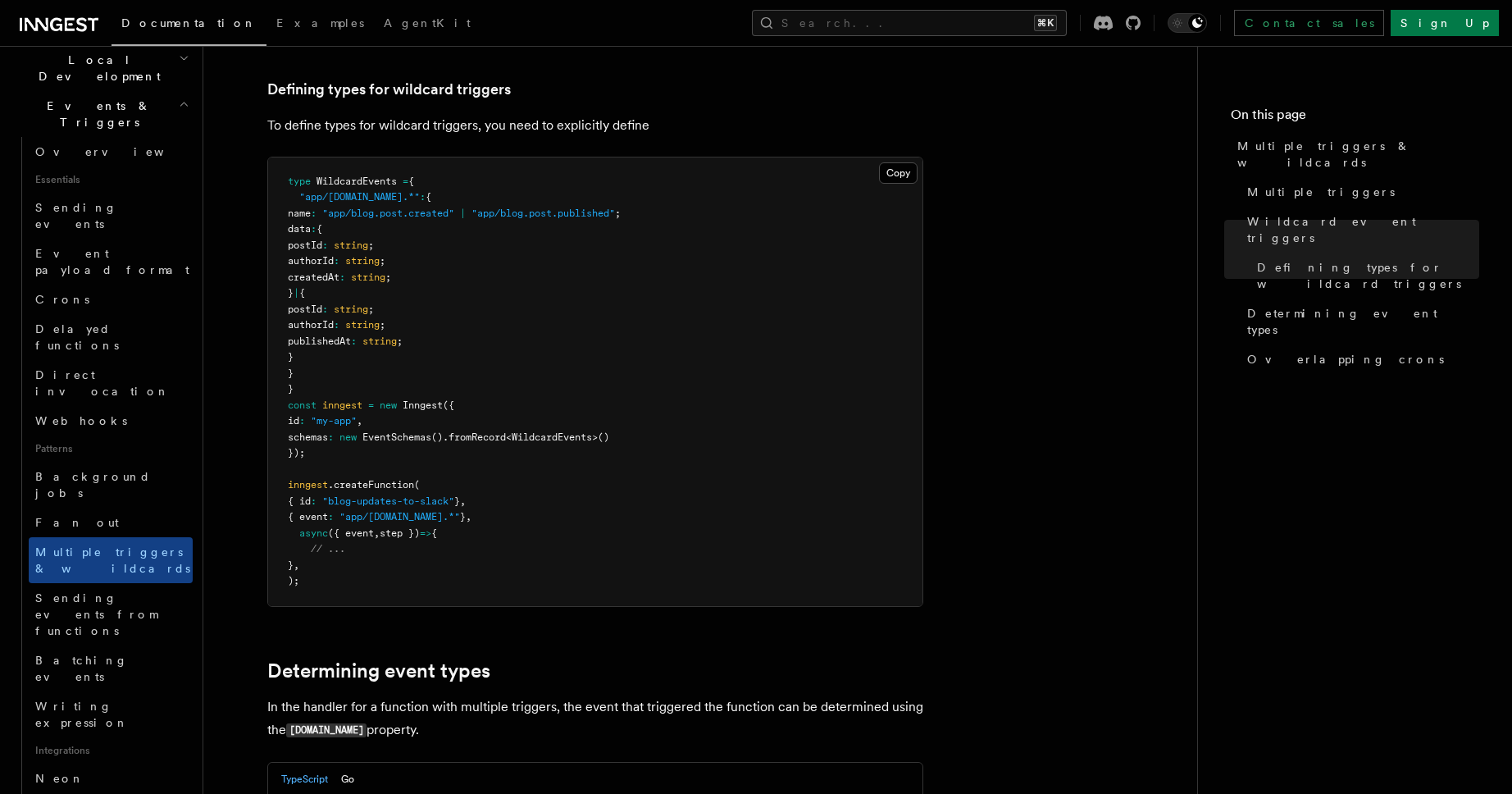
scroll to position [388, 0]
click at [96, 589] on span "Sending events from functions" at bounding box center [113, 613] width 157 height 49
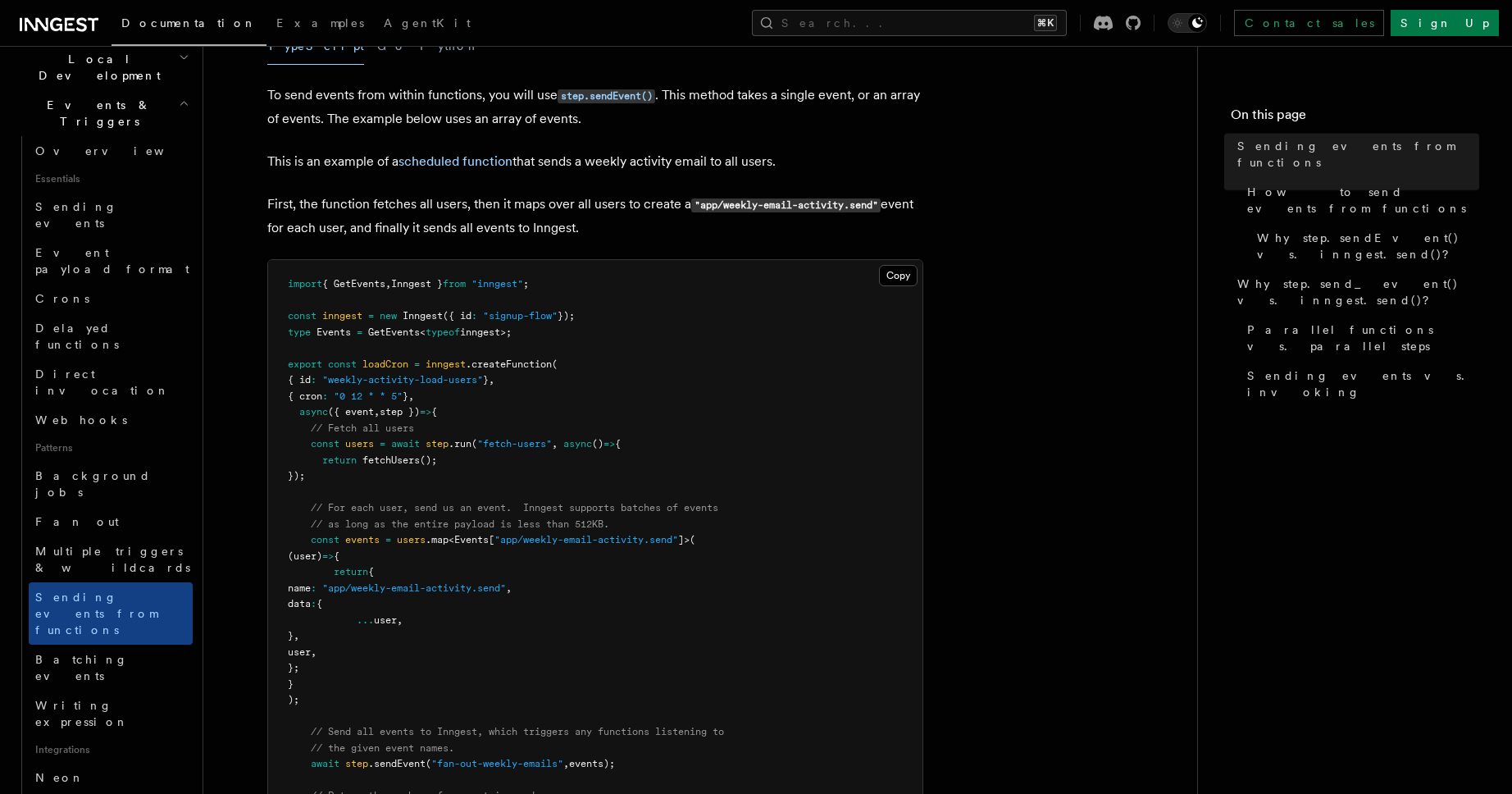
scroll to position [487, 0]
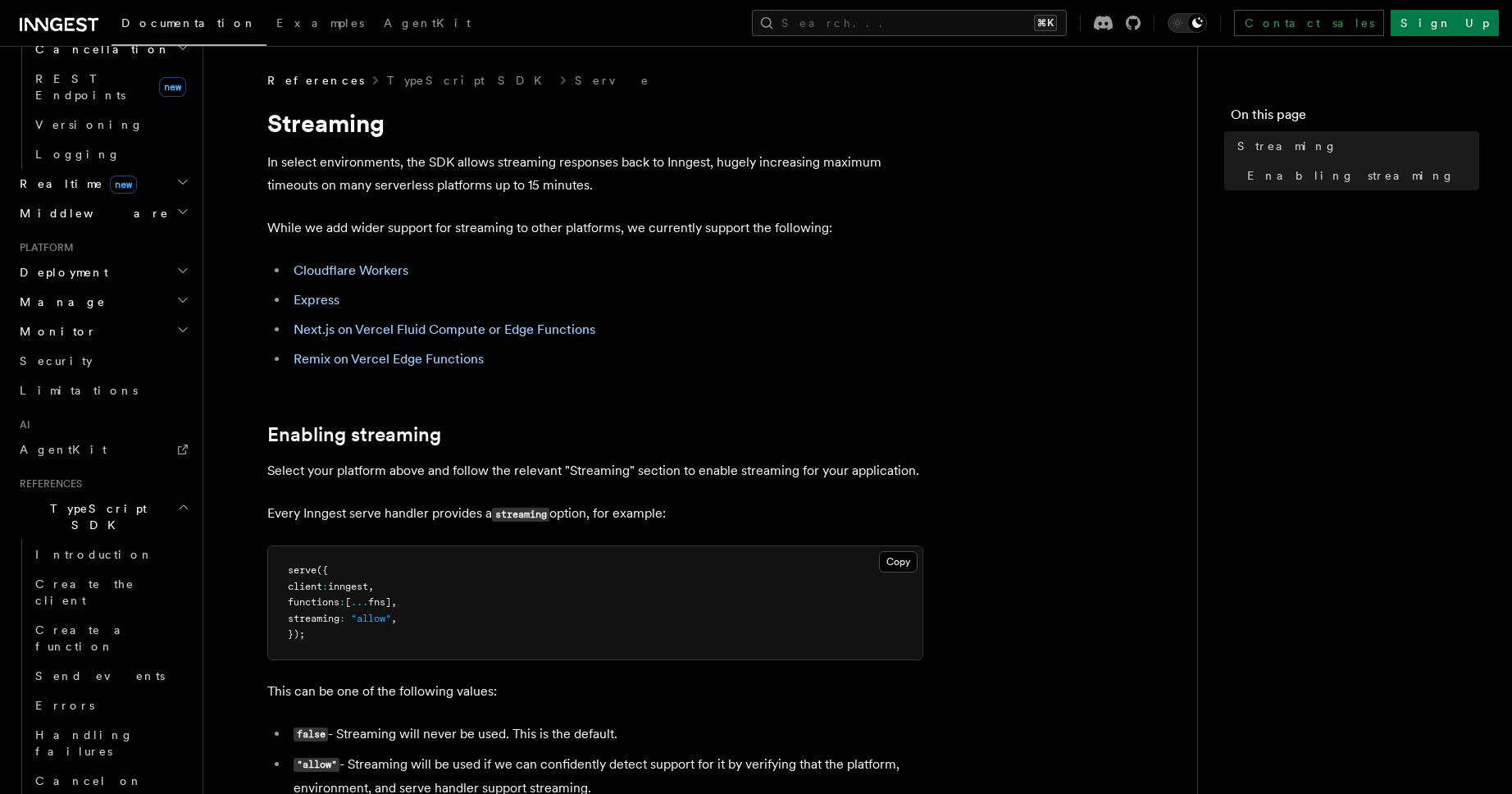
scroll to position [706, 0]
click at [77, 666] on span "Send events" at bounding box center [100, 673] width 130 height 13
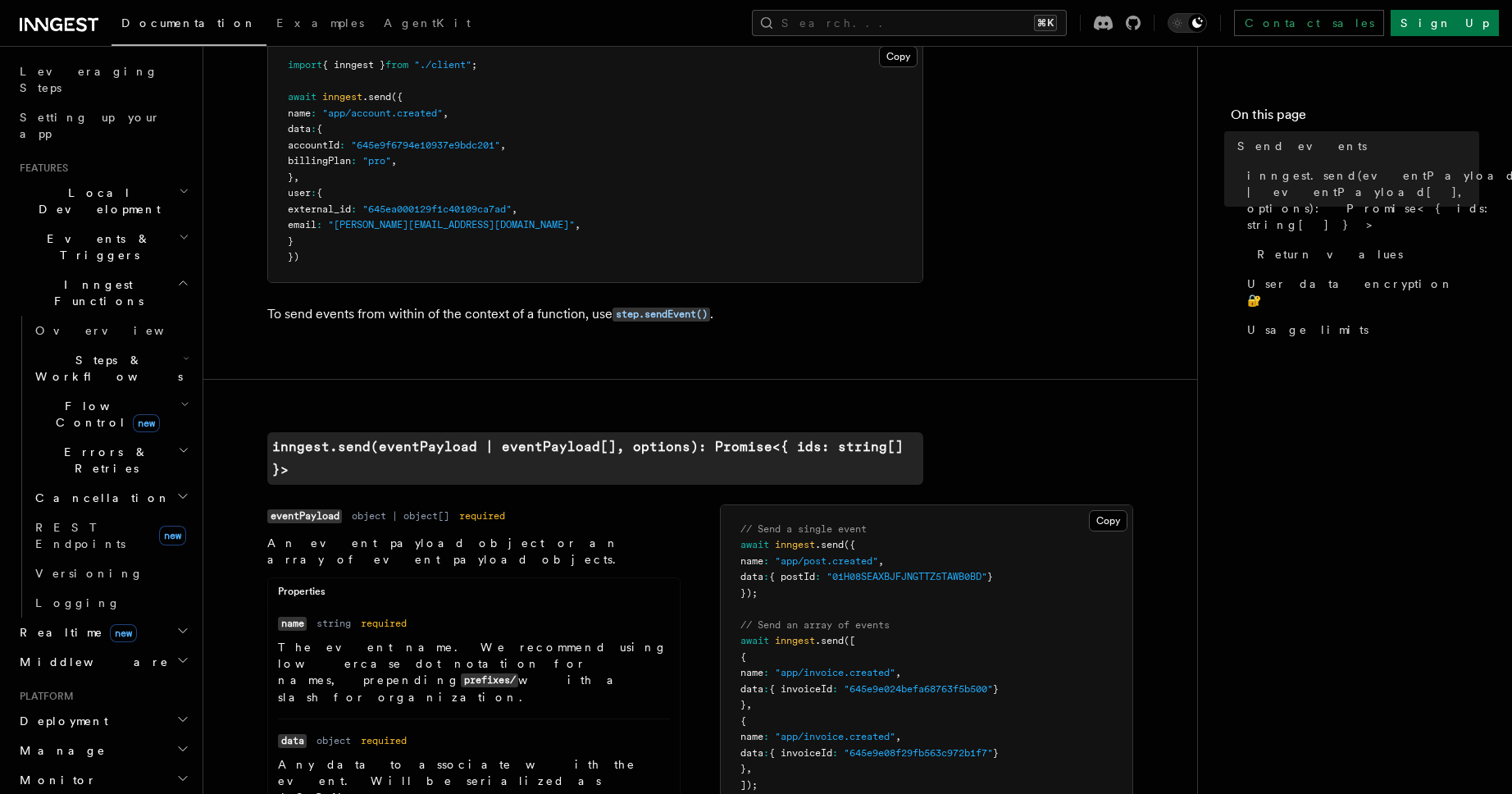
scroll to position [233, 0]
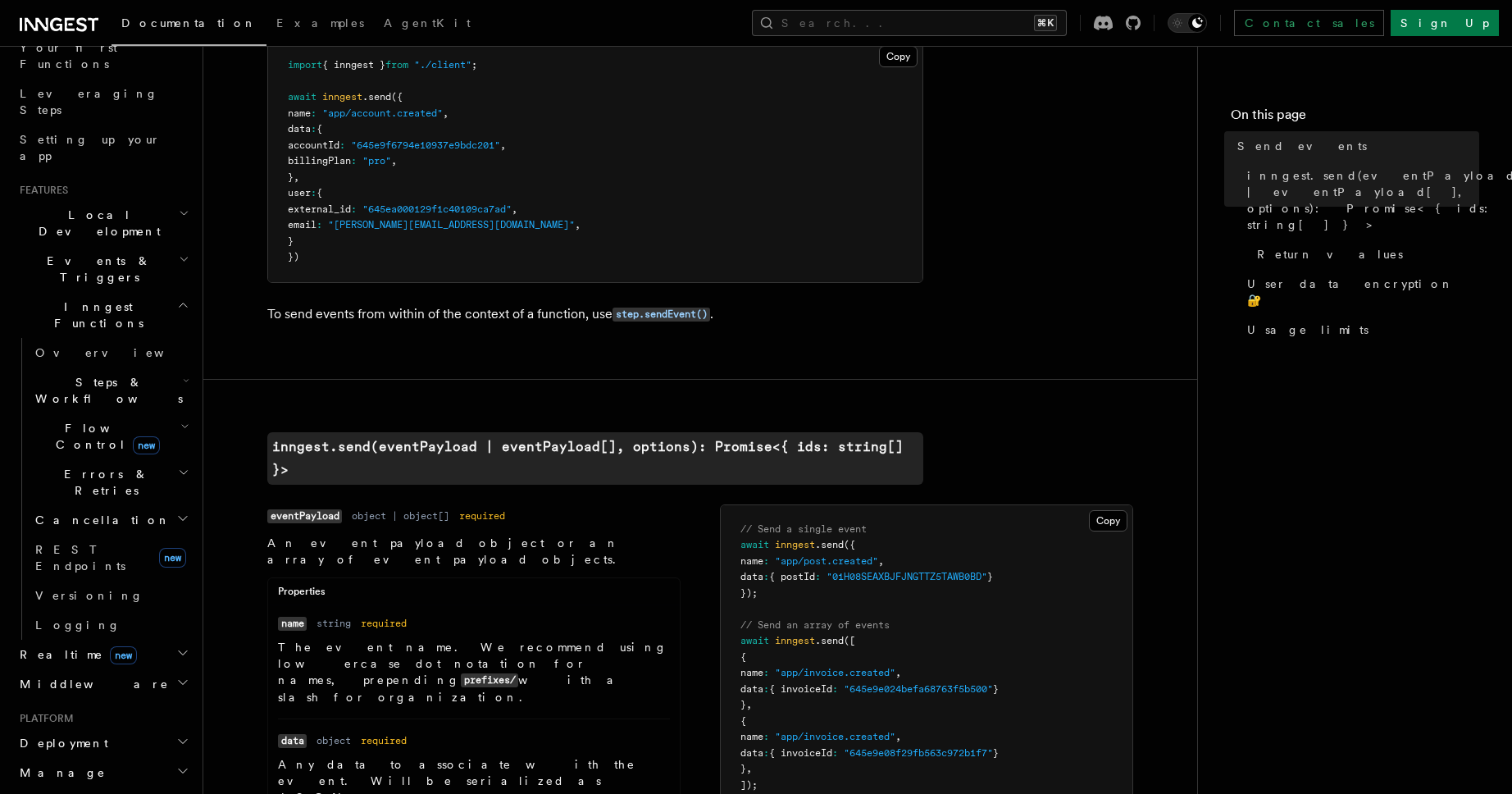
click at [93, 374] on span "Steps & Workflows" at bounding box center [105, 390] width 154 height 32
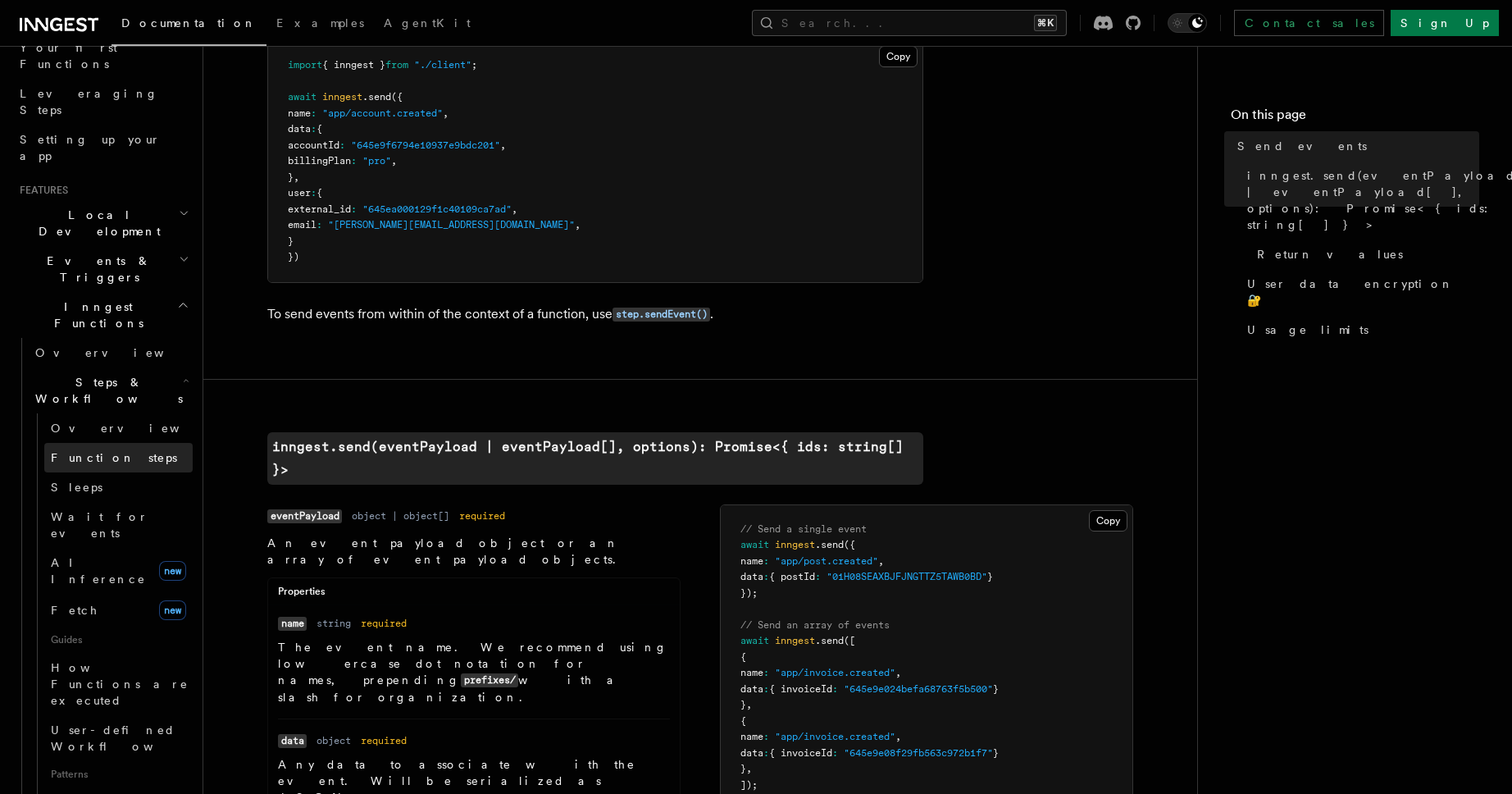
click at [80, 442] on link "Function steps" at bounding box center [118, 457] width 148 height 30
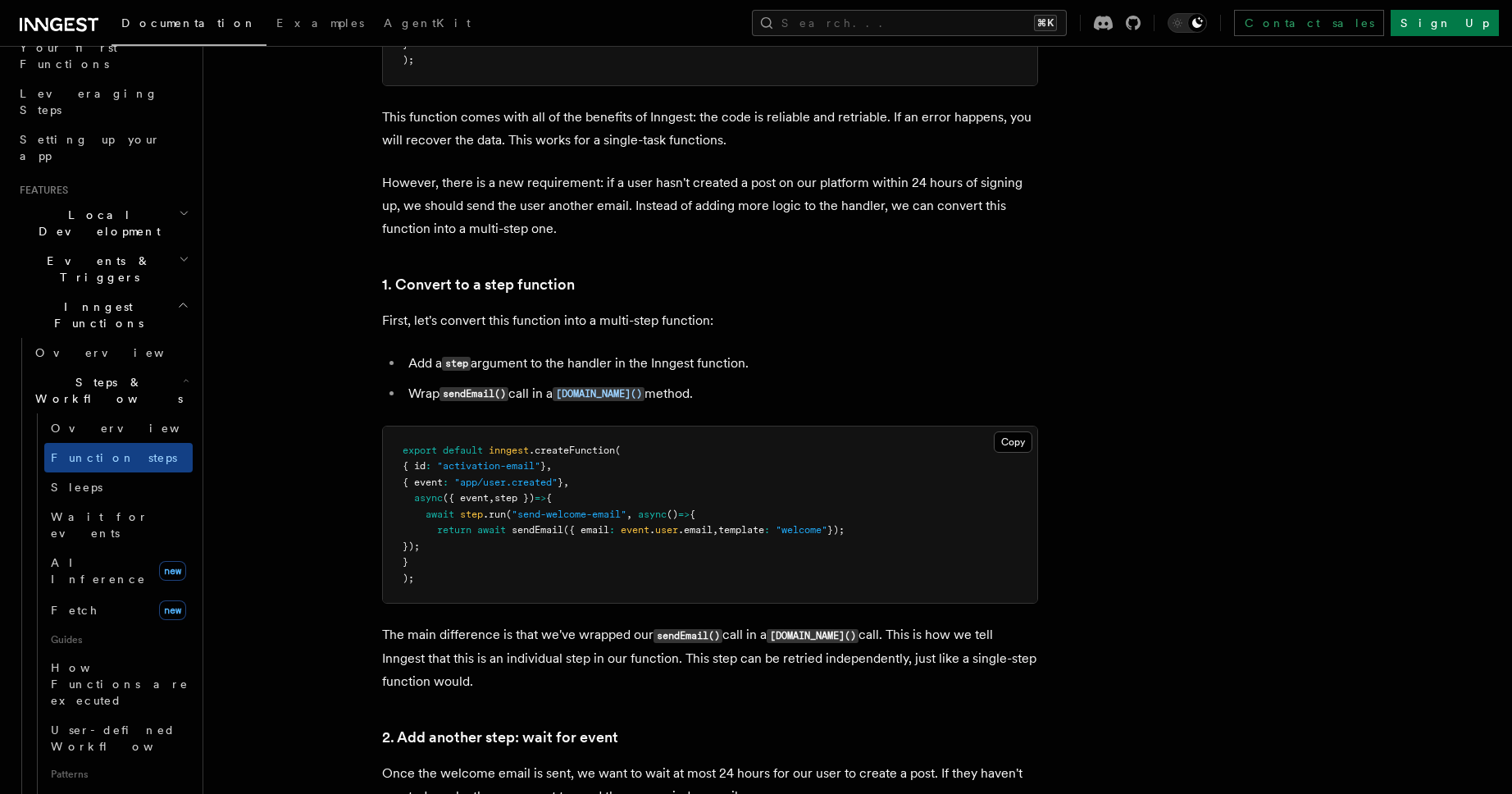
scroll to position [860, 0]
